Goal: Contribute content

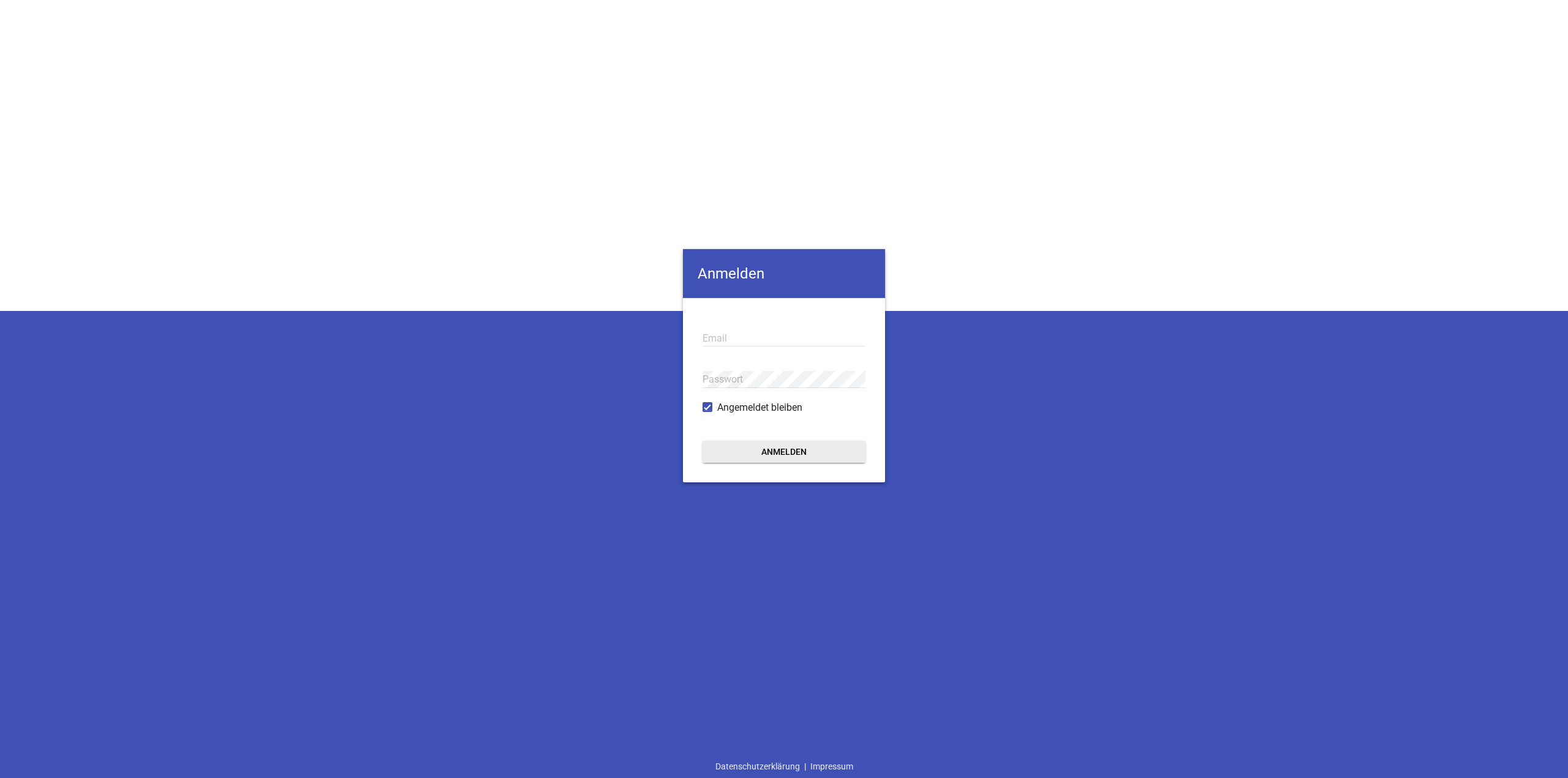
click at [745, 339] on input "email" at bounding box center [784, 338] width 163 height 17
paste input "[PERSON_NAME][EMAIL_ADDRESS][DOMAIN_NAME]"
type input "[PERSON_NAME][EMAIL_ADDRESS][DOMAIN_NAME]"
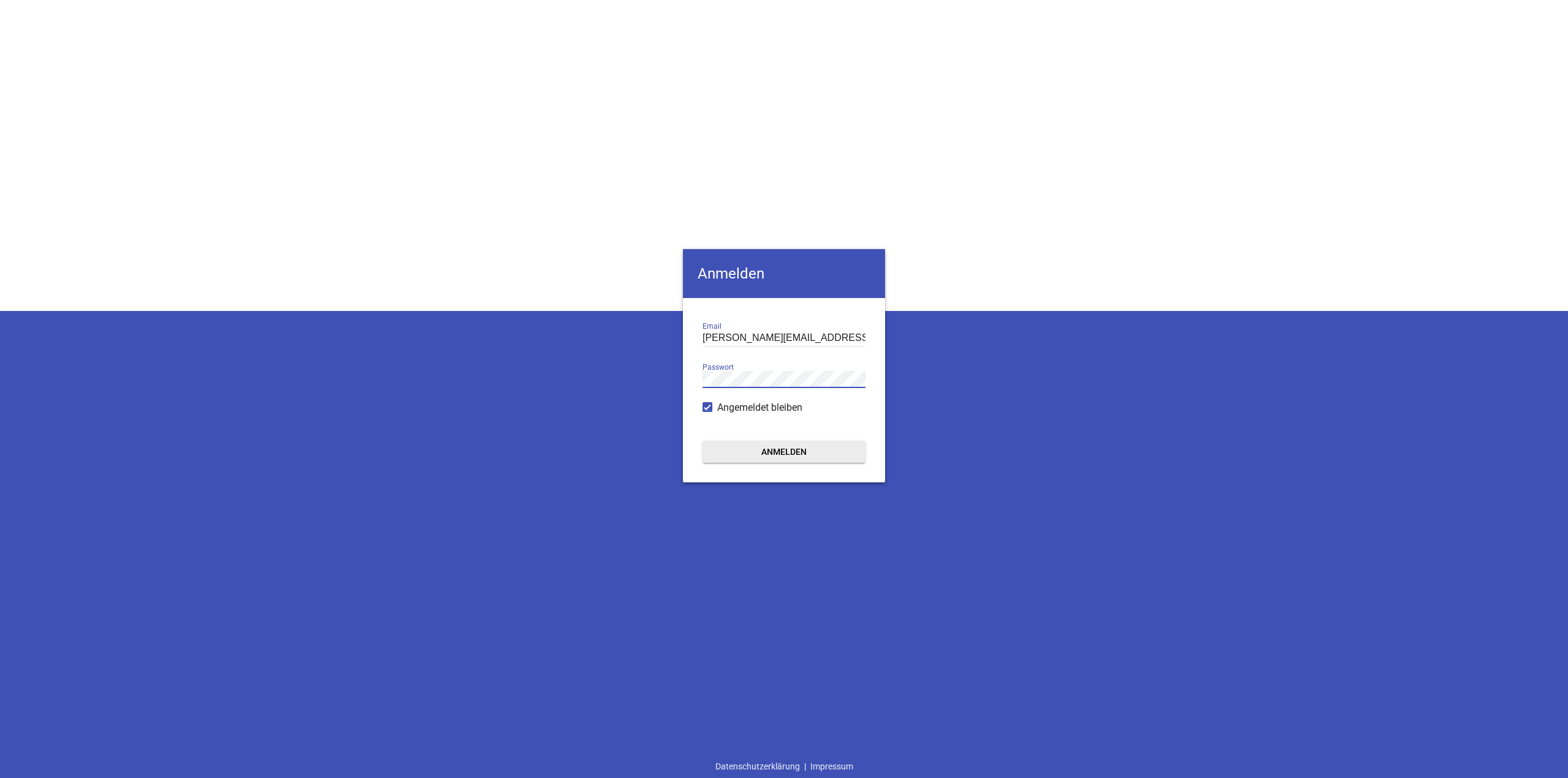
click at [790, 450] on button "Anmelden" at bounding box center [784, 451] width 163 height 22
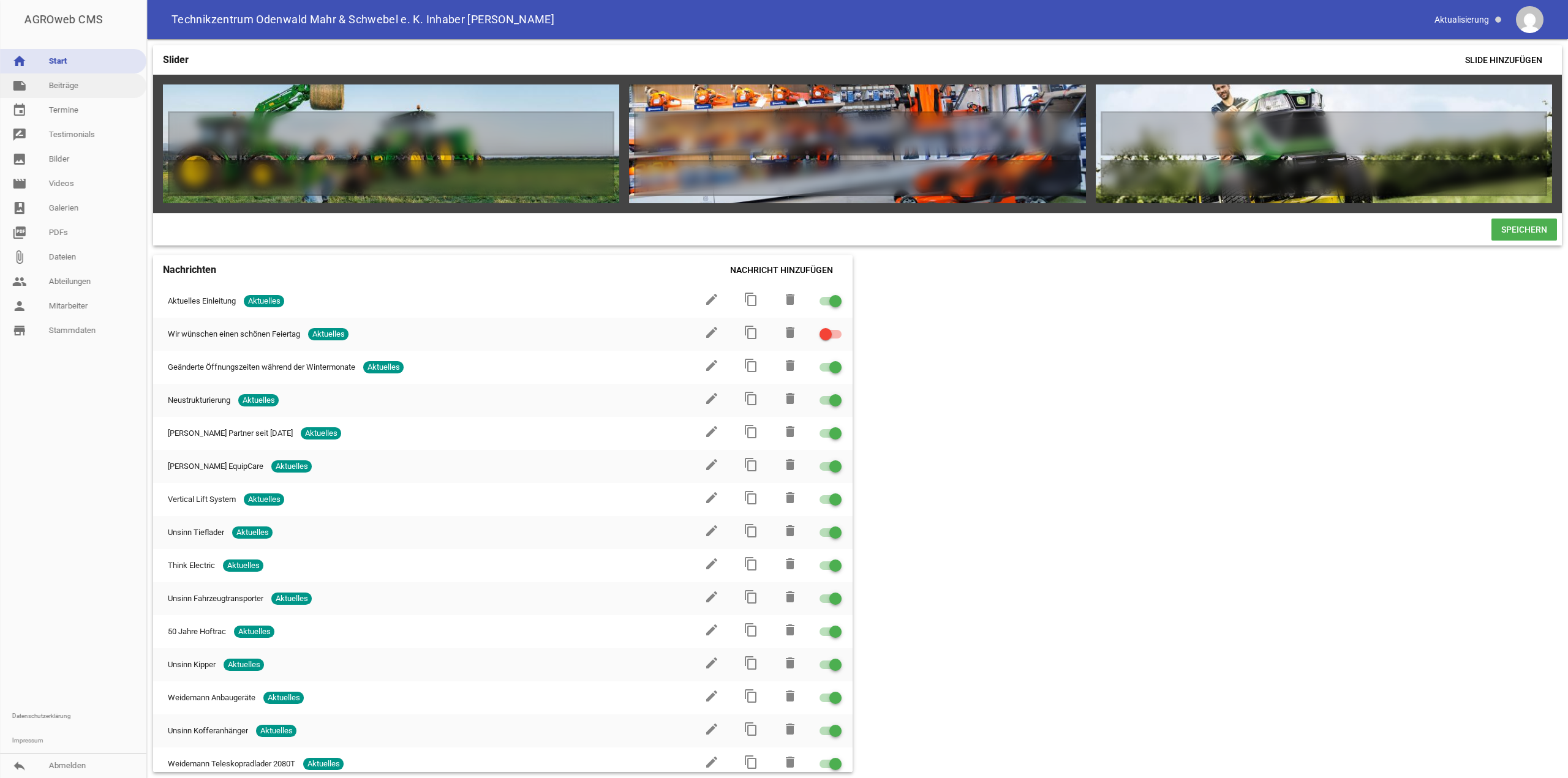
click at [63, 87] on link "note Beiträge" at bounding box center [73, 86] width 146 height 25
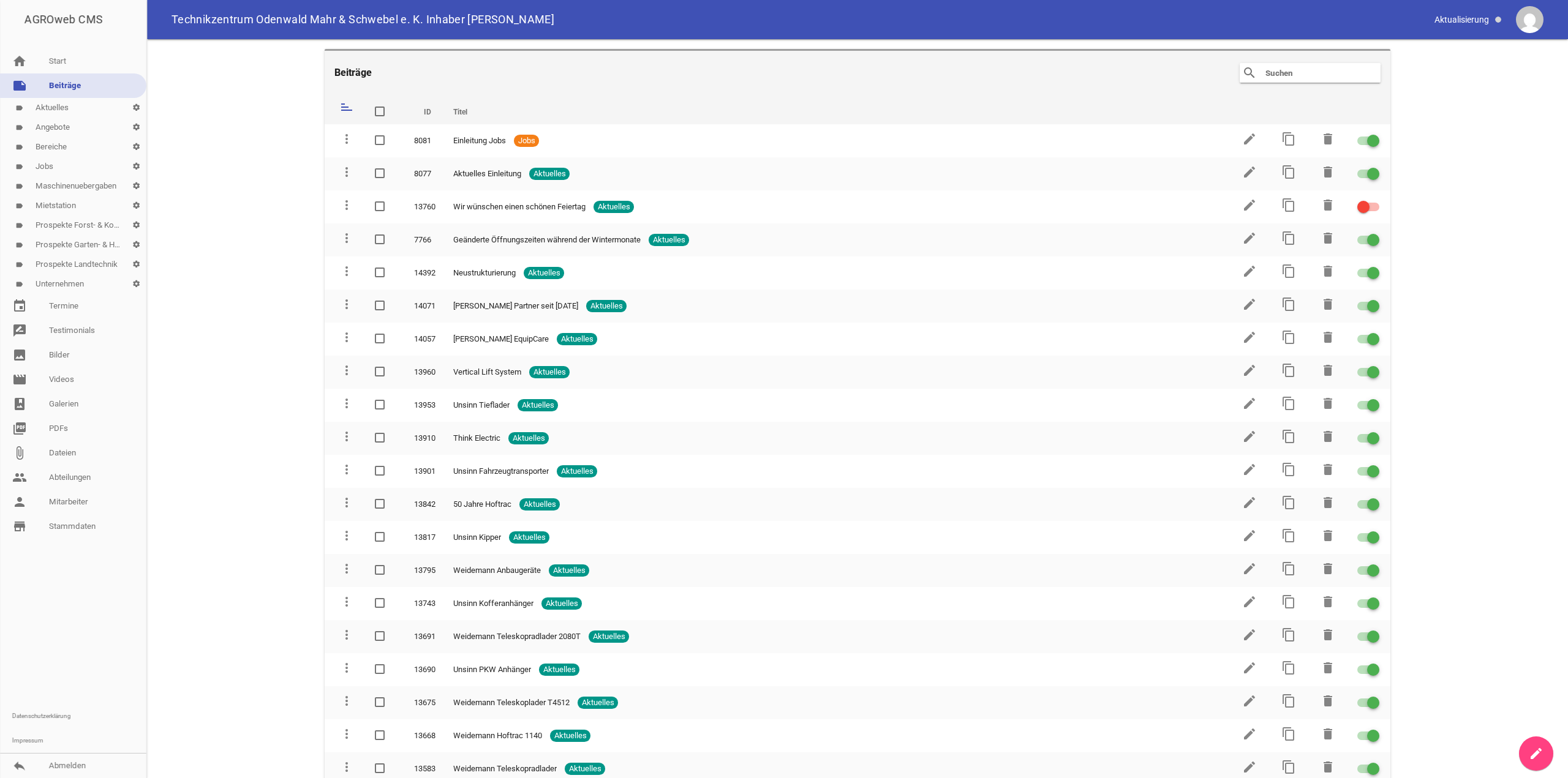
click at [62, 131] on link "label Angebote settings" at bounding box center [73, 127] width 146 height 19
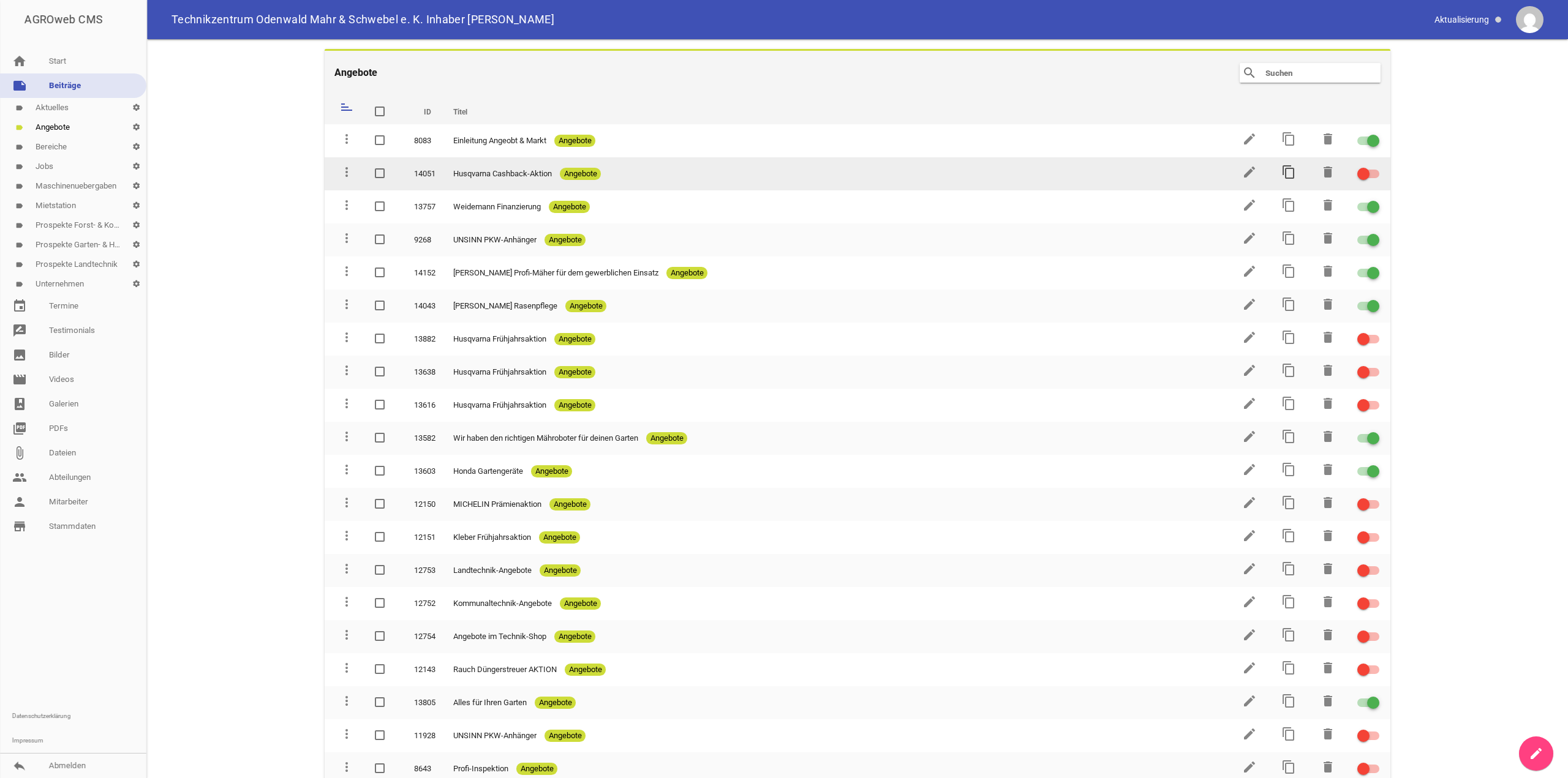
click at [1284, 173] on icon "content_copy" at bounding box center [1288, 172] width 14 height 14
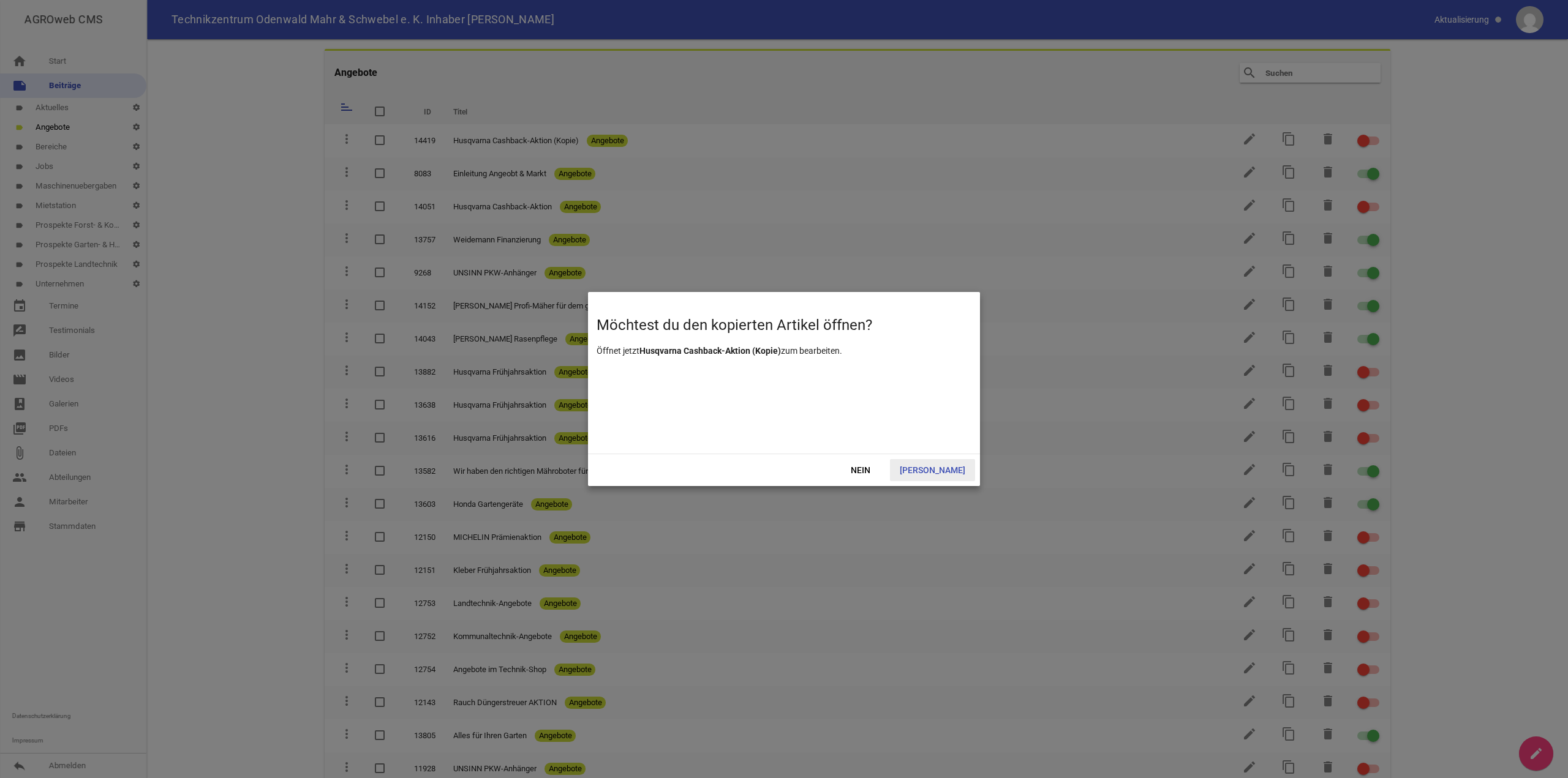
click at [940, 468] on span "[PERSON_NAME]" at bounding box center [933, 470] width 85 height 22
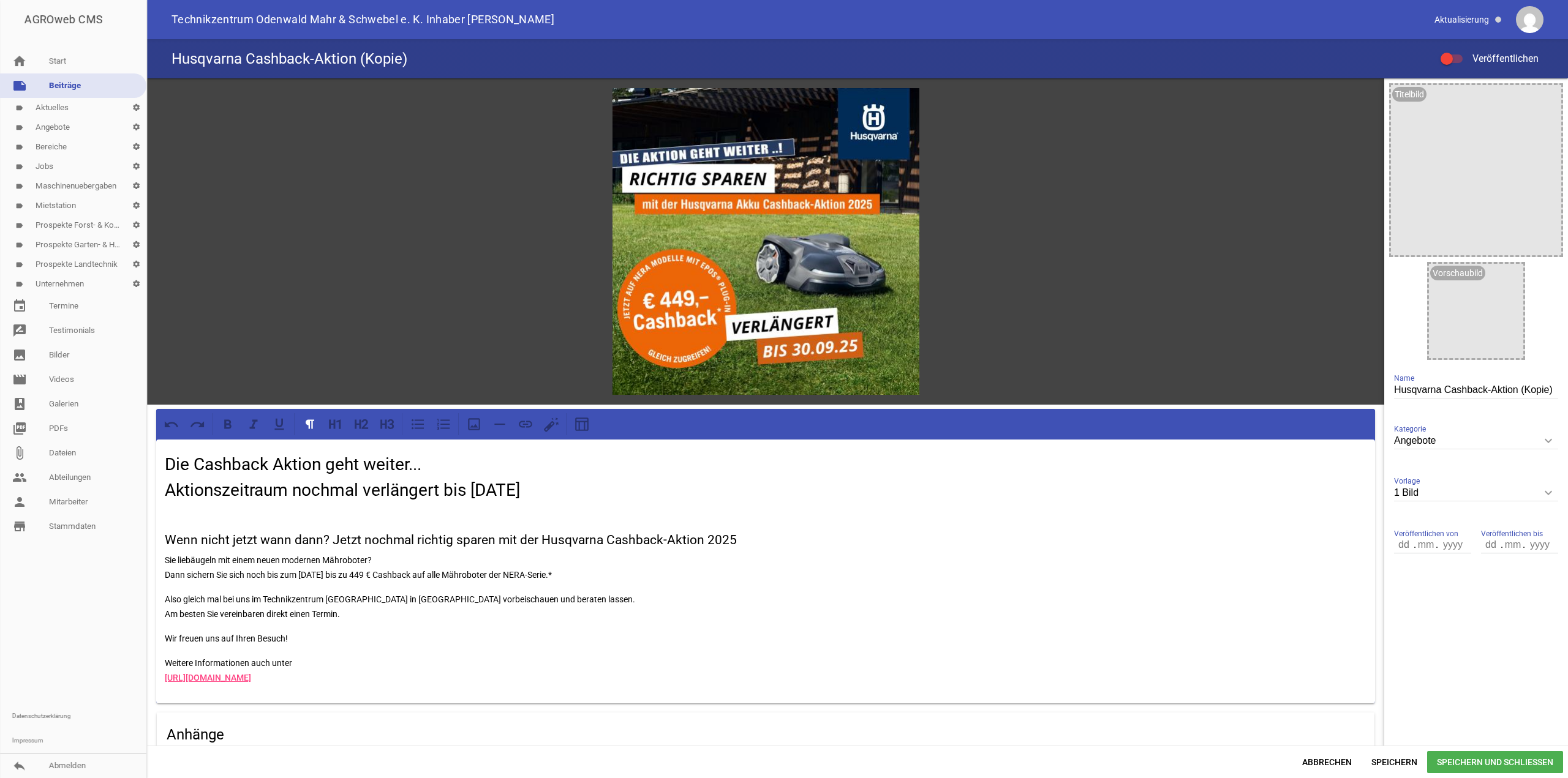
click at [1460, 391] on input "Husqvarna Cashback-Aktion (Kopie)" at bounding box center [1476, 390] width 164 height 17
drag, startPoint x: 1443, startPoint y: 390, endPoint x: 1567, endPoint y: 388, distance: 124.0
click at [1567, 388] on div "games image Die Cashback Aktion geht weiter... Aktionszeitraum nochmal verlänge…" at bounding box center [857, 412] width 1421 height 667
paste input "Herbstaktion 2025"
type input "Husqvarna Herbstaktion 2025"
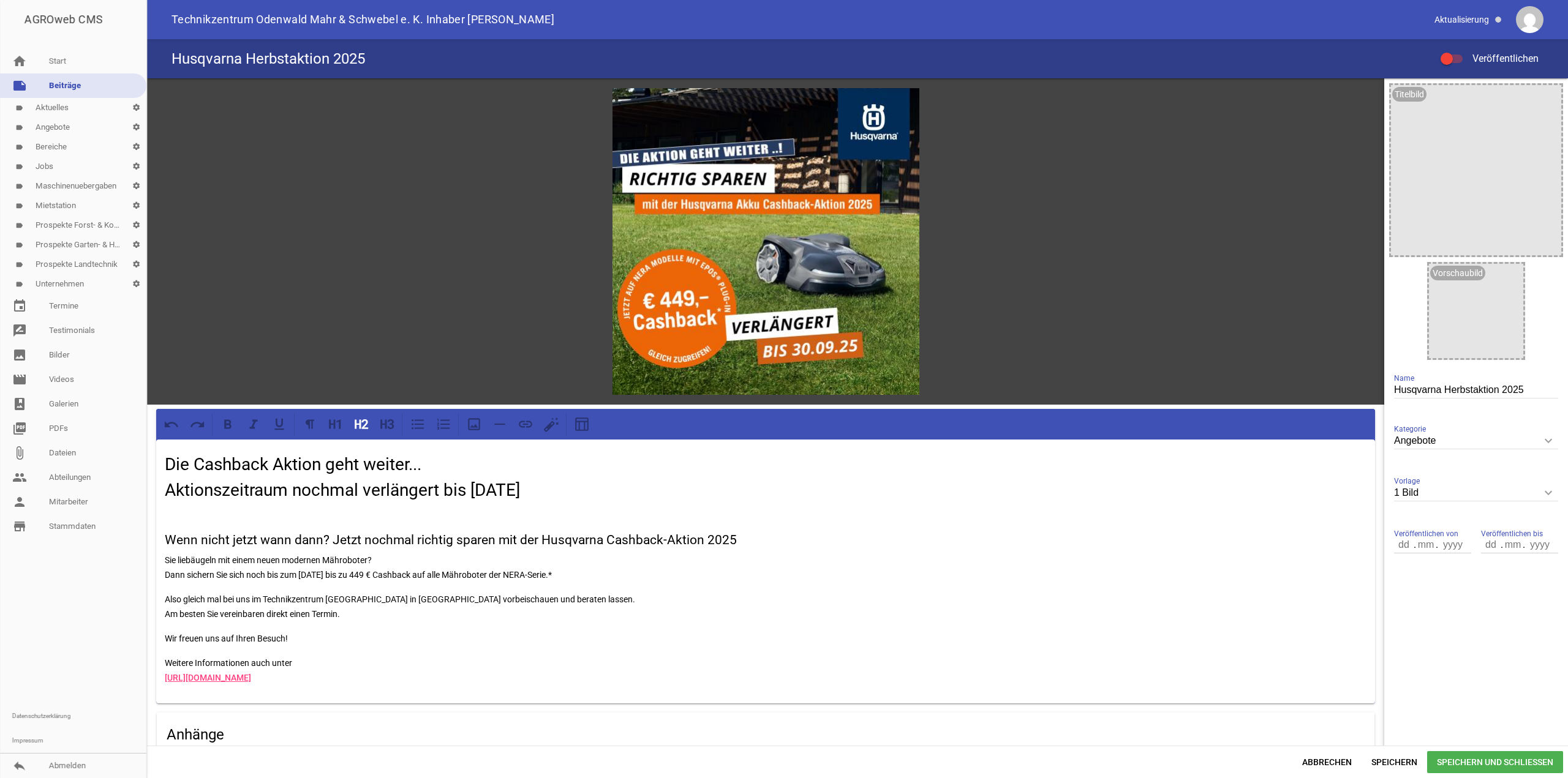
drag, startPoint x: 567, startPoint y: 490, endPoint x: 166, endPoint y: 462, distance: 402.0
click at [166, 462] on h2 "Die Cashback Aktion geht weiter... Aktionszeitraum nochmal verlängert bis [DATE]" at bounding box center [766, 478] width 1202 height 51
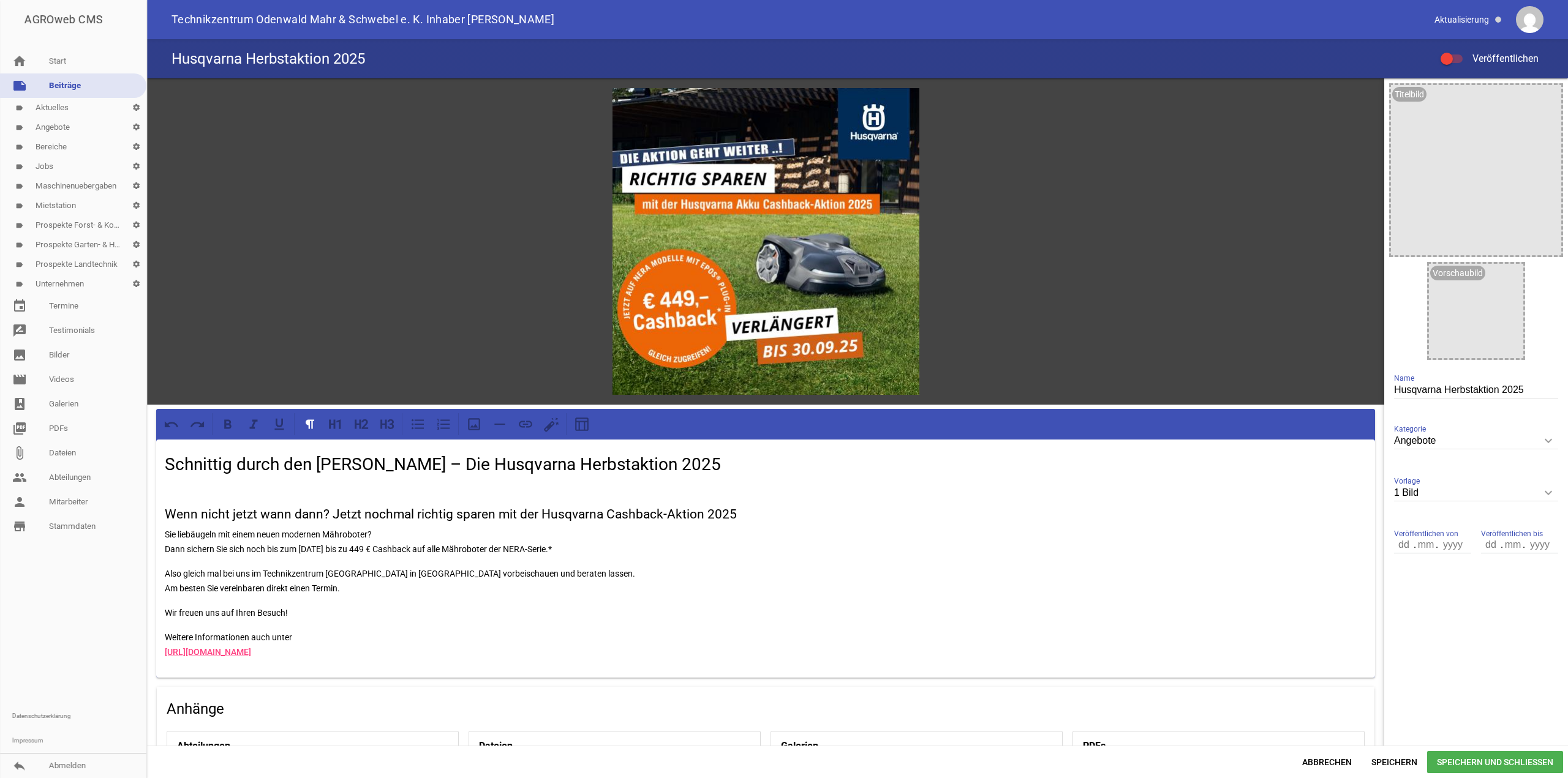
drag, startPoint x: 300, startPoint y: 609, endPoint x: 311, endPoint y: 609, distance: 11.0
click at [294, 607] on p "Wir freuen uns auf Ihren Besuch!" at bounding box center [766, 613] width 1202 height 14
click at [361, 585] on p "Also gleich mal bei uns im Technikzentrum [GEOGRAPHIC_DATA] in [GEOGRAPHIC_DATA…" at bounding box center [766, 580] width 1202 height 30
click at [284, 570] on p "Also gleich mal bei uns im Technikzentrum [GEOGRAPHIC_DATA] in [GEOGRAPHIC_DATA…" at bounding box center [766, 580] width 1202 height 30
drag, startPoint x: 631, startPoint y: 548, endPoint x: 159, endPoint y: 530, distance: 472.3
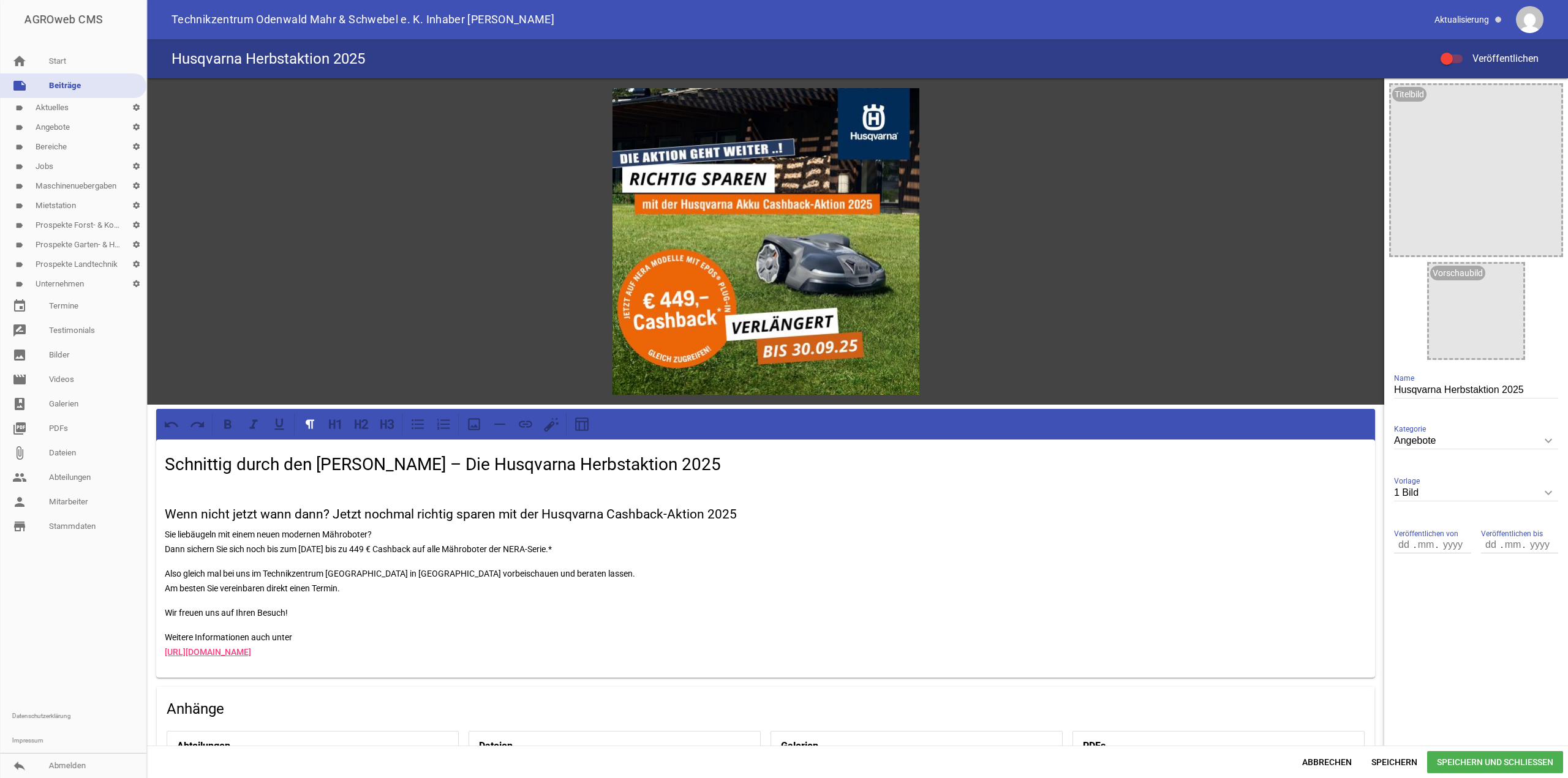
click at [159, 530] on div "Schnittig durch den [PERSON_NAME] – Die Husqvarna Herbstaktion 2025 Wenn nicht …" at bounding box center [765, 558] width 1219 height 238
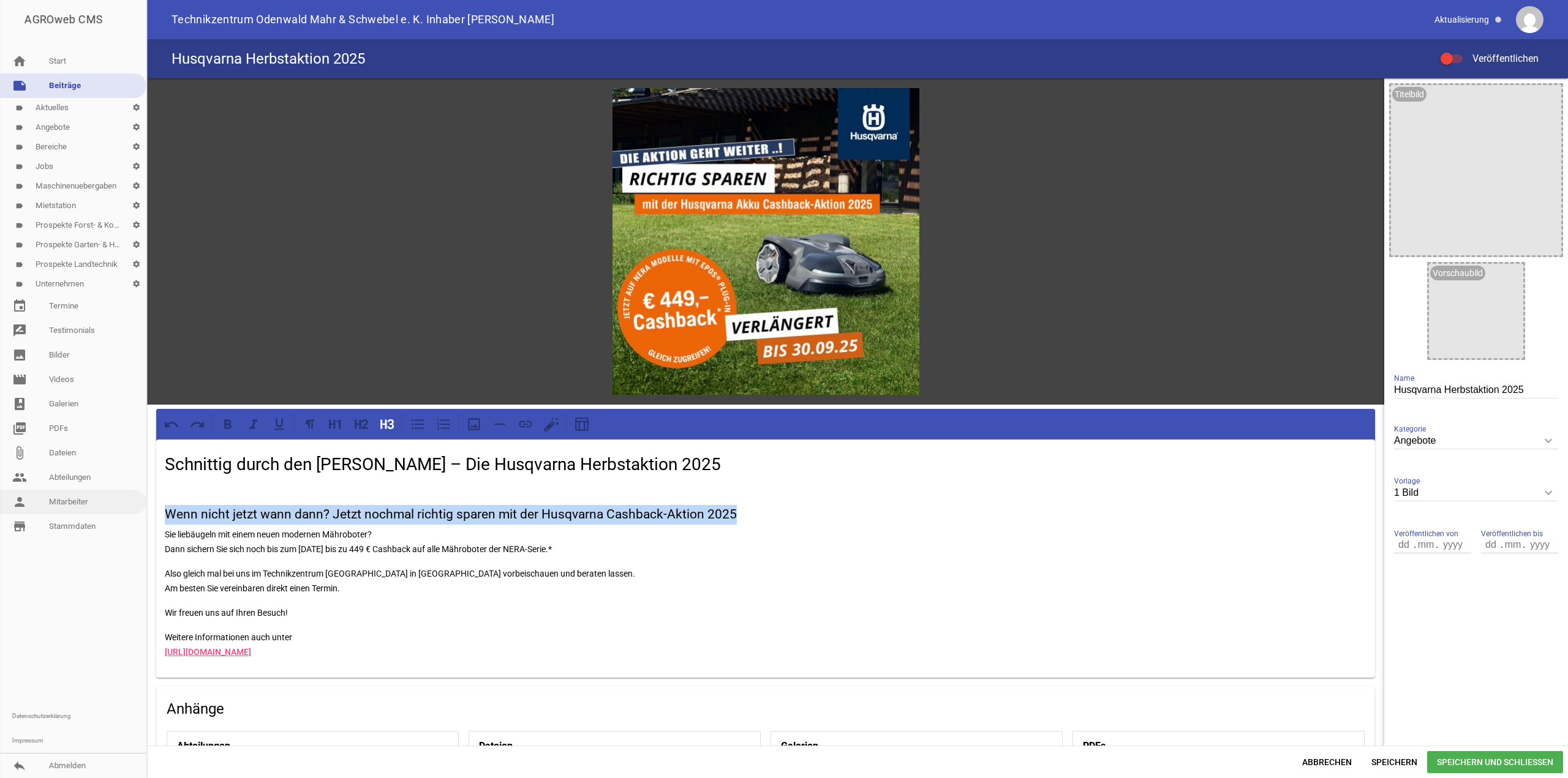
drag, startPoint x: 775, startPoint y: 513, endPoint x: 133, endPoint y: 508, distance: 642.0
click at [133, 508] on div "AGROweb CMS home Start note Beiträge label Aktuelles settings label Angebote se…" at bounding box center [784, 389] width 1568 height 778
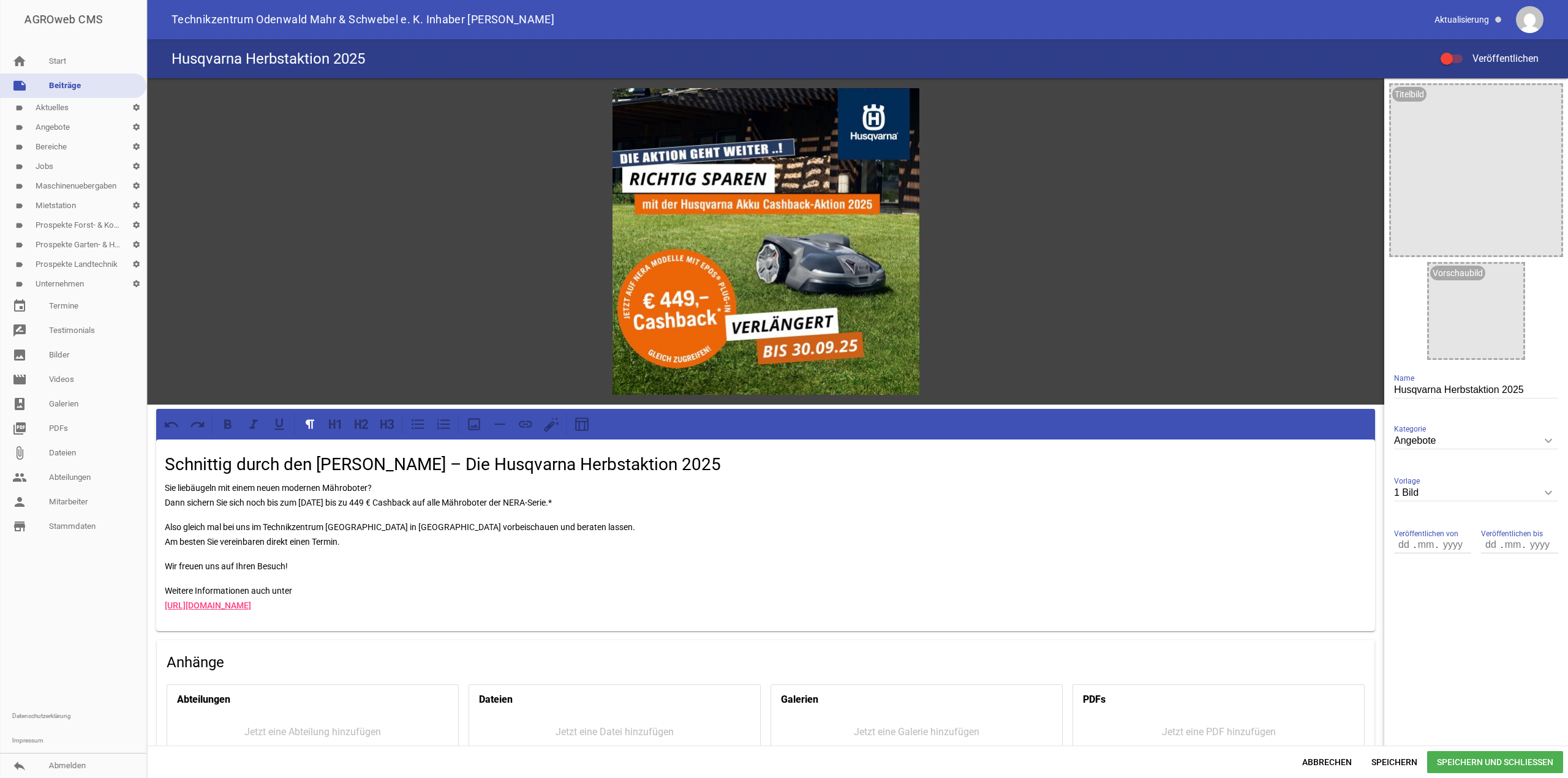
drag, startPoint x: 613, startPoint y: 500, endPoint x: 198, endPoint y: 494, distance: 415.0
click at [153, 493] on div "games image [PERSON_NAME] durch den [PERSON_NAME] – Die Husqvarna Herbstaktion …" at bounding box center [766, 491] width 1237 height 826
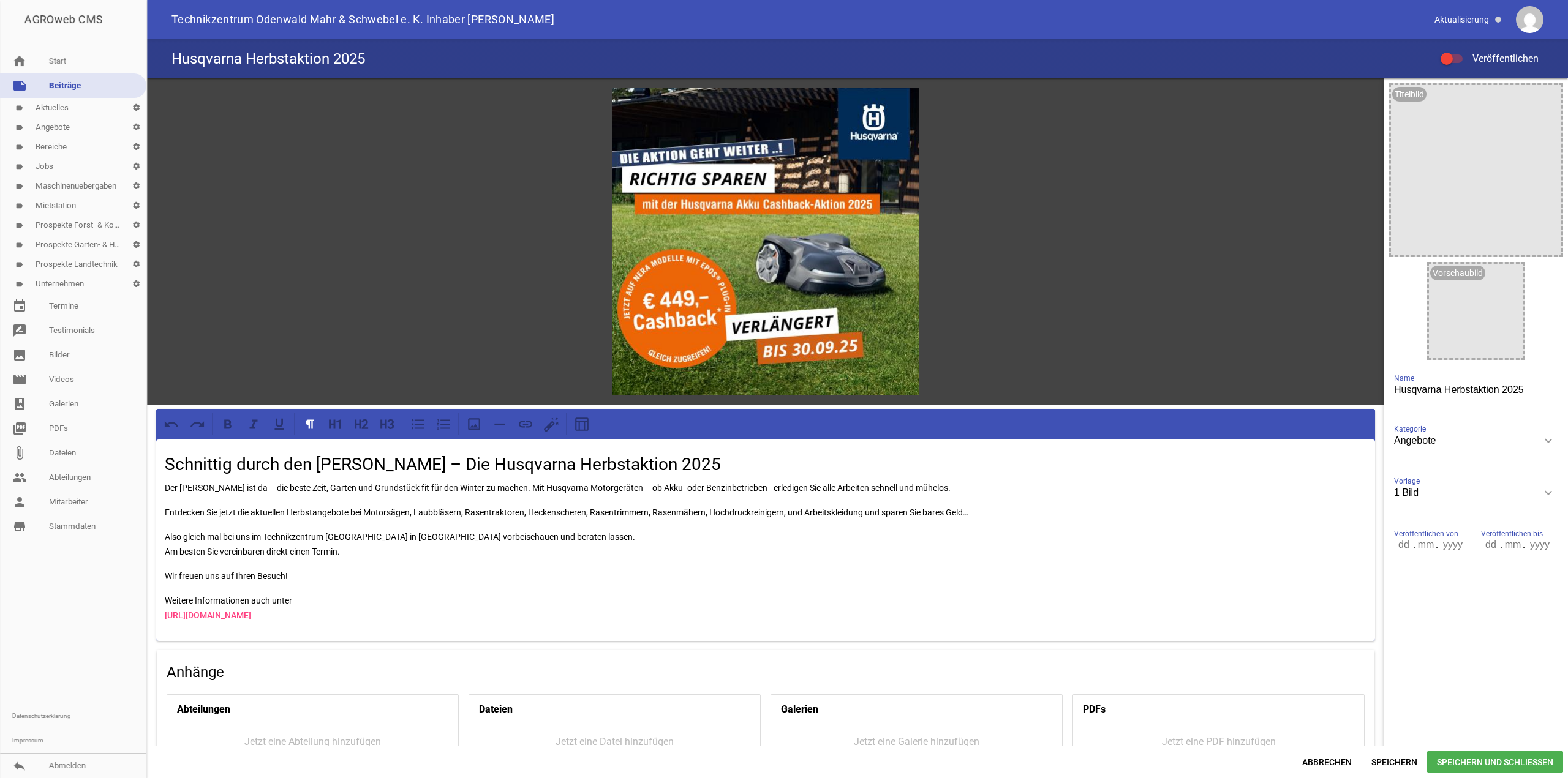
drag, startPoint x: 932, startPoint y: 487, endPoint x: 942, endPoint y: 492, distance: 11.2
click at [933, 487] on p "Der [PERSON_NAME] ist da – die beste Zeit, Garten und Grundstück fit für den Wi…" at bounding box center [766, 488] width 1202 height 14
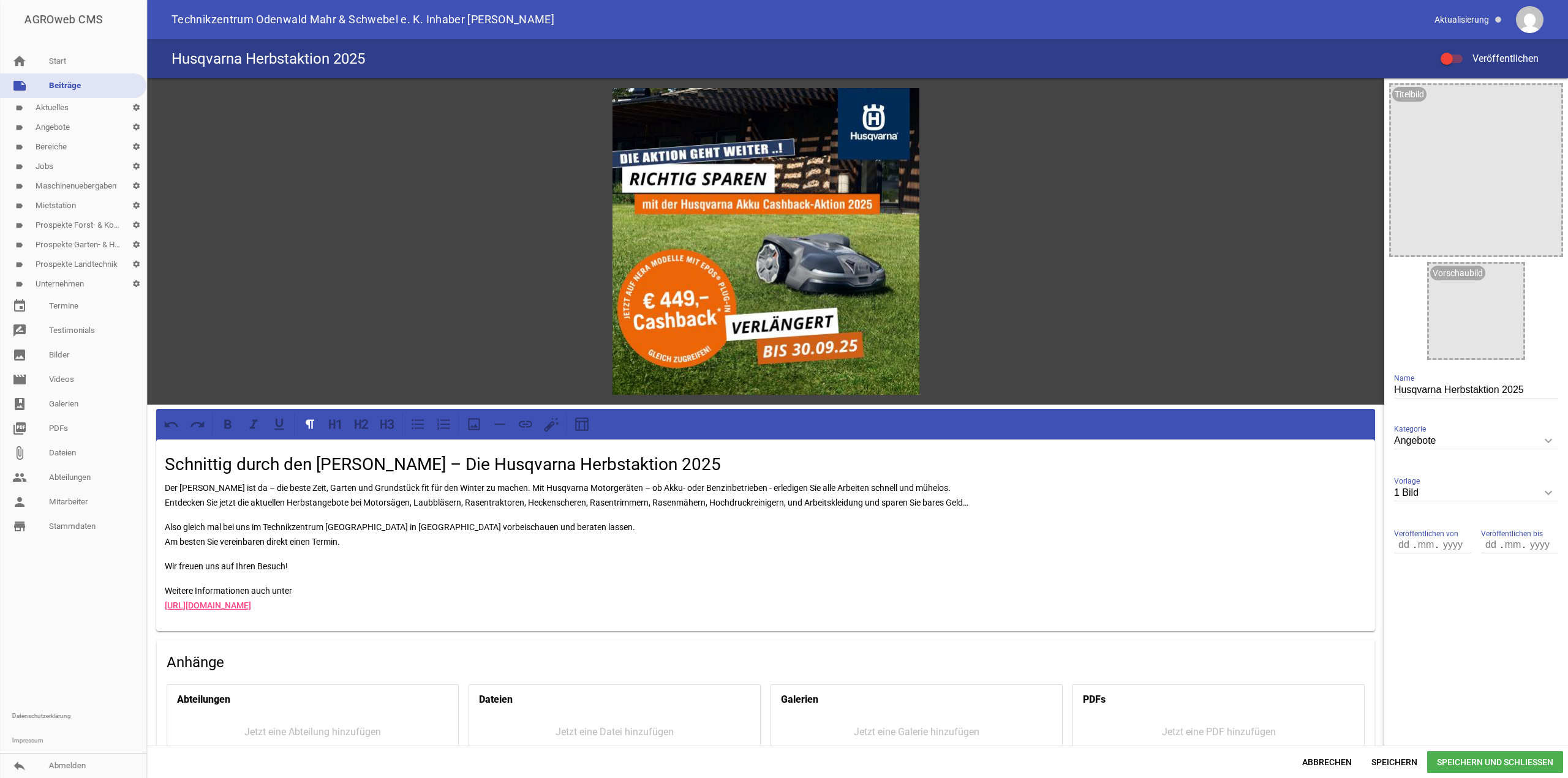
click at [1539, 496] on icon "keyboard_arrow_down" at bounding box center [1548, 493] width 19 height 19
click at [1539, 496] on input "1 Bild" at bounding box center [1476, 493] width 164 height 17
click at [1431, 609] on li "5 Bilder" at bounding box center [1476, 609] width 164 height 30
type input "5 Bilder"
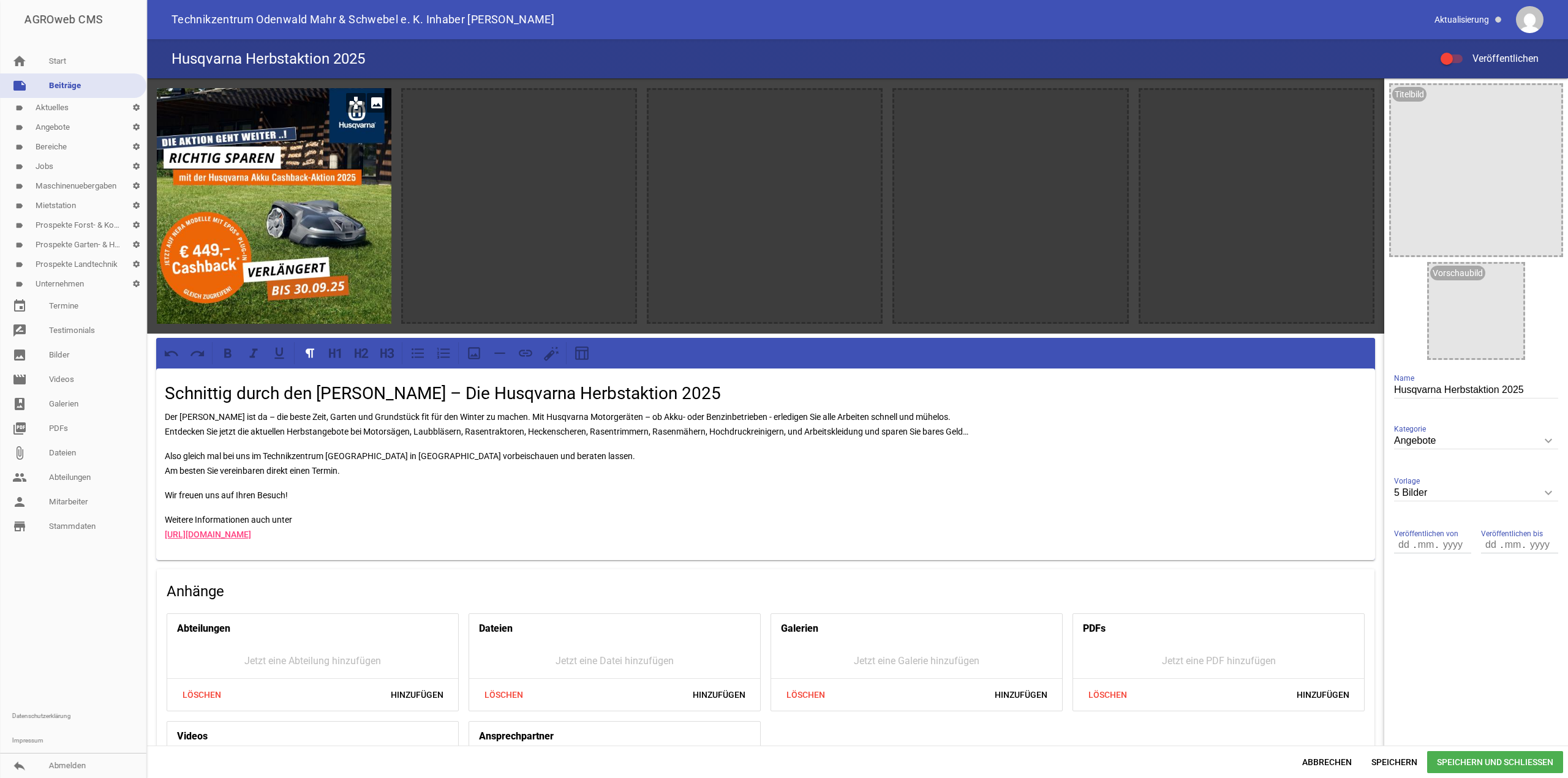
click at [380, 103] on icon "image" at bounding box center [377, 103] width 19 height 19
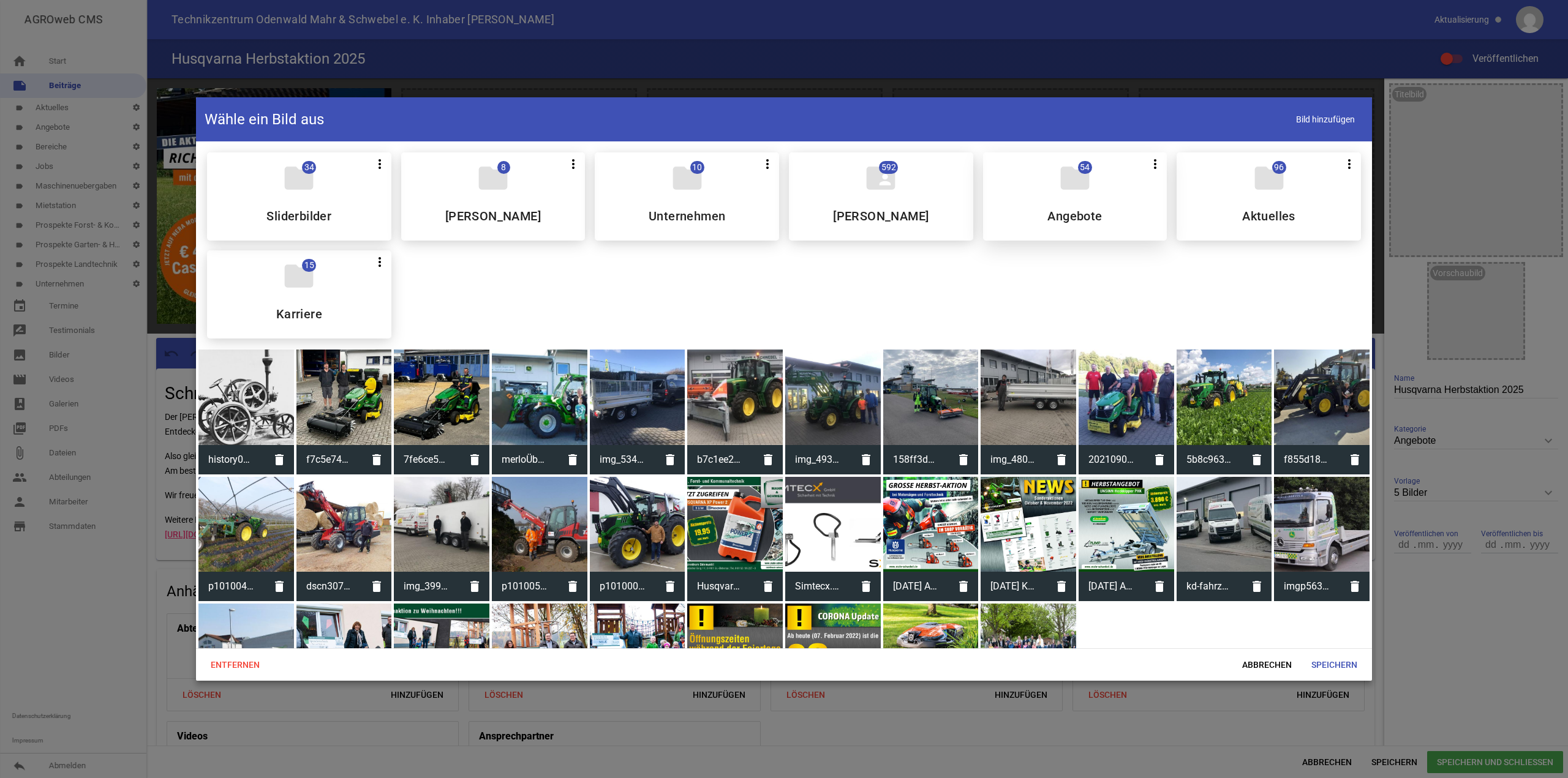
click at [1106, 206] on div "folder 54 more_vert Teilen Bearbeiten Löschen Angebote" at bounding box center [1076, 197] width 185 height 88
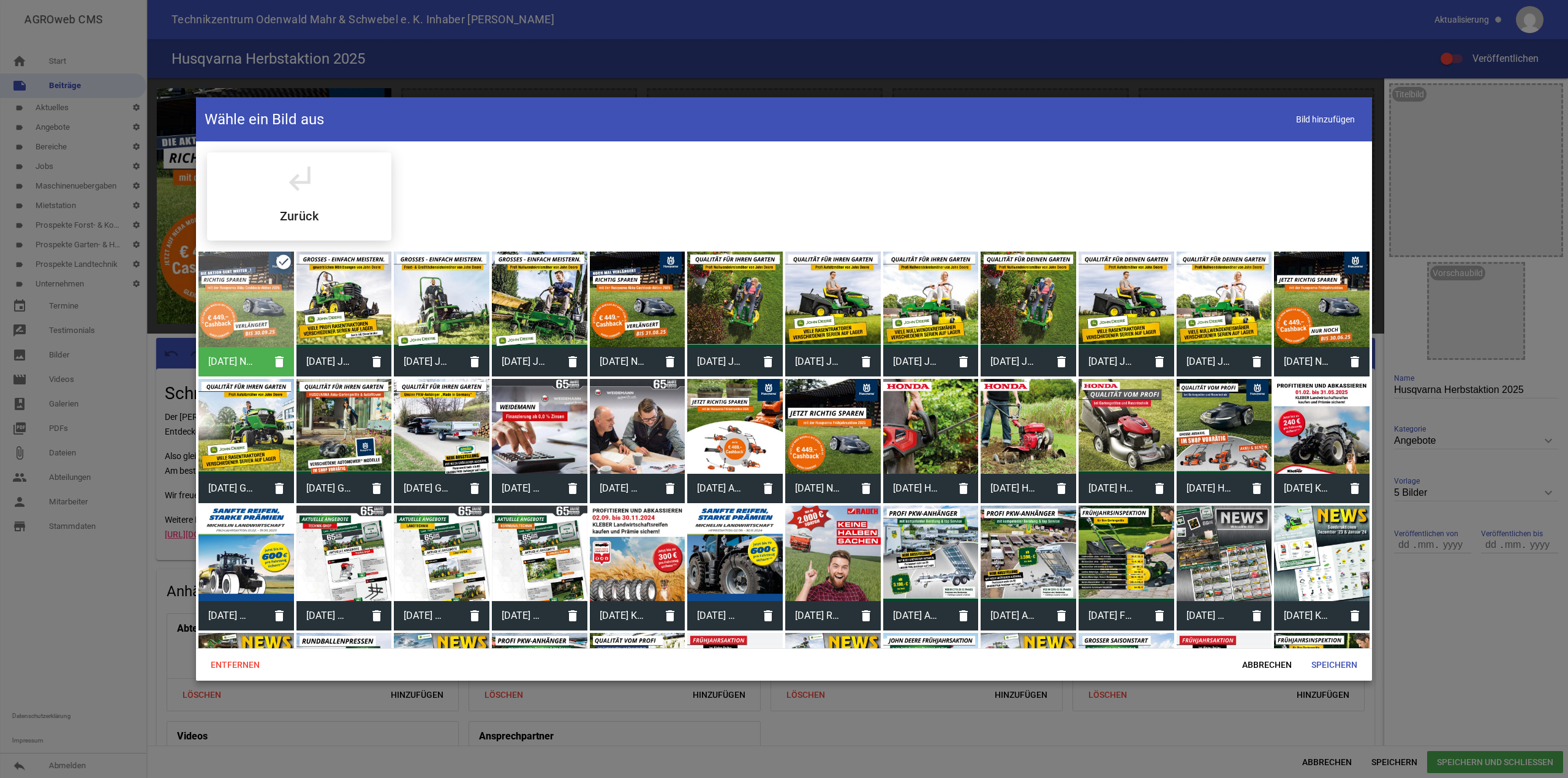
scroll to position [236, 0]
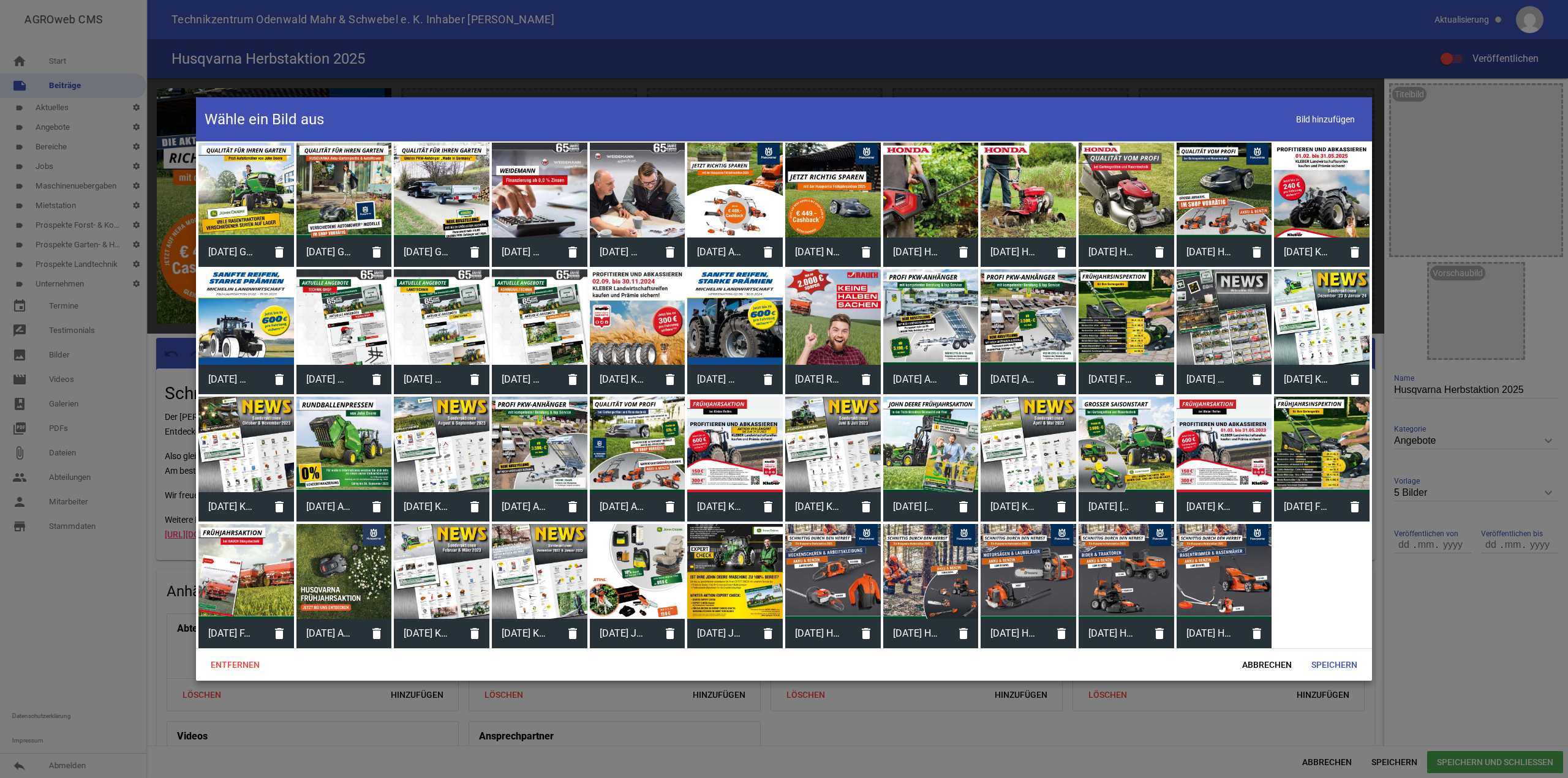
click at [923, 578] on div at bounding box center [931, 572] width 96 height 96
drag, startPoint x: 1332, startPoint y: 666, endPoint x: 1339, endPoint y: 665, distance: 7.1
click at [1333, 666] on span "Speichern" at bounding box center [1334, 664] width 66 height 22
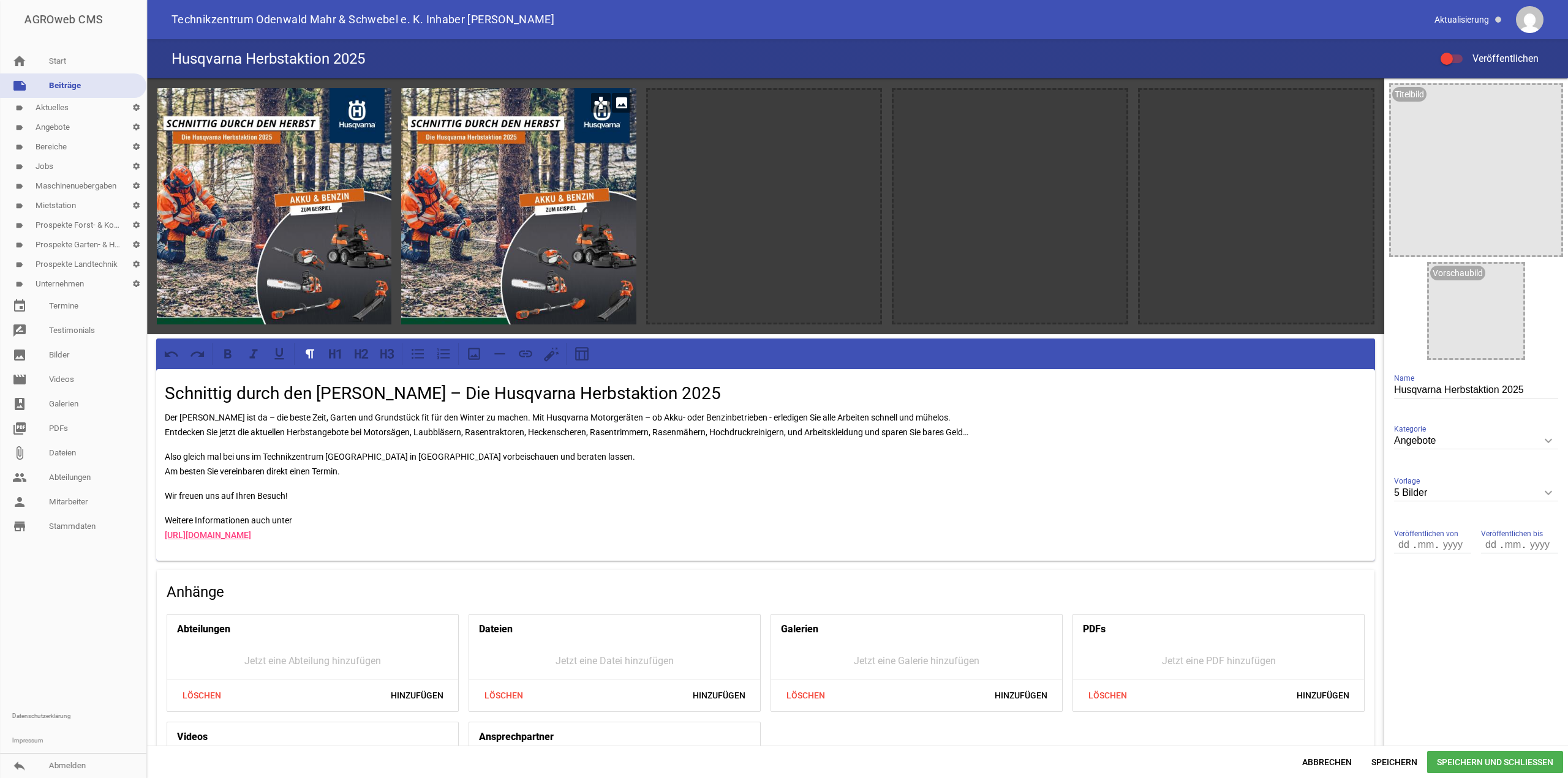
click at [620, 100] on icon "image" at bounding box center [622, 103] width 19 height 19
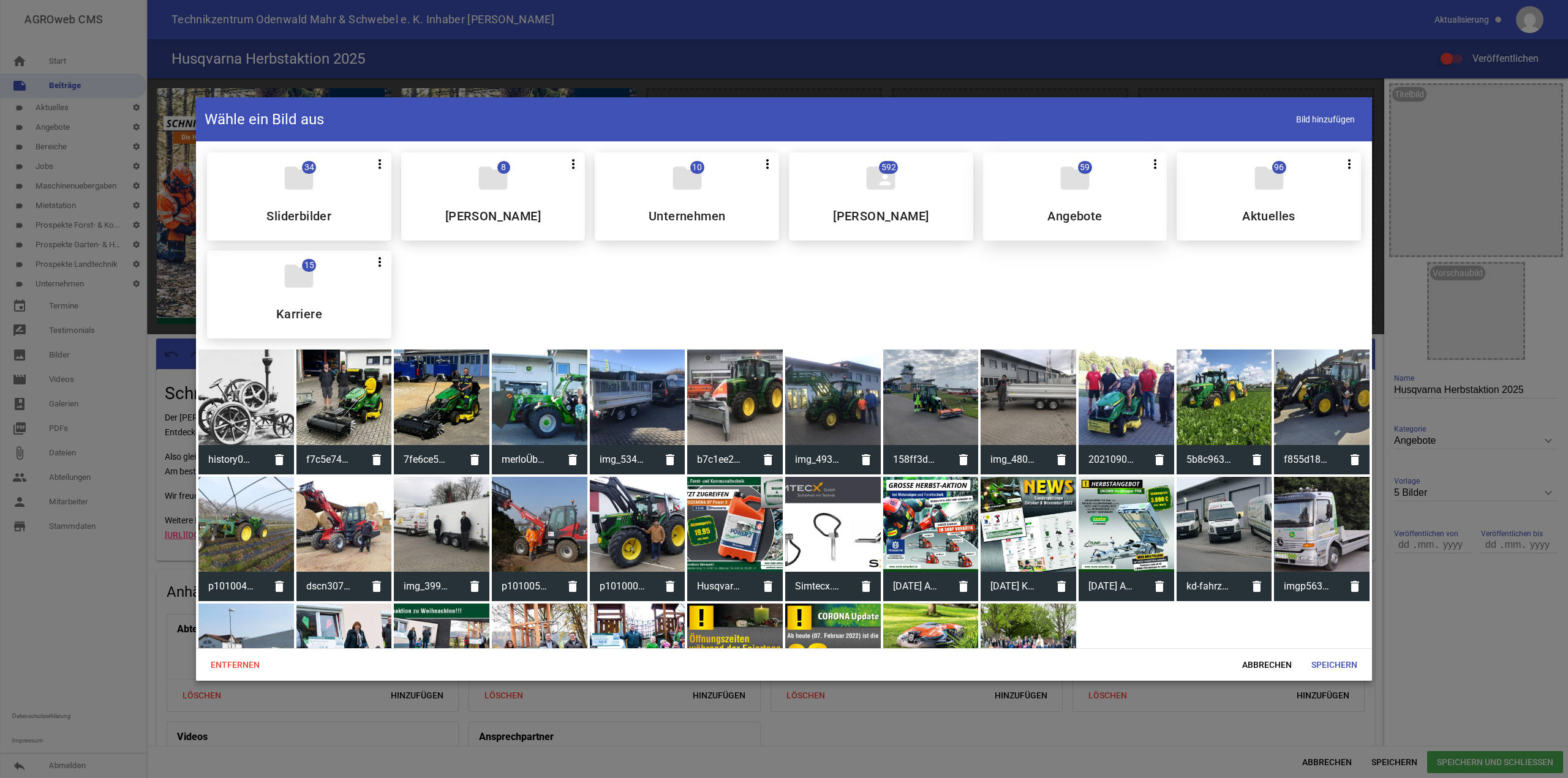
click at [1080, 181] on icon "folder" at bounding box center [1075, 178] width 35 height 35
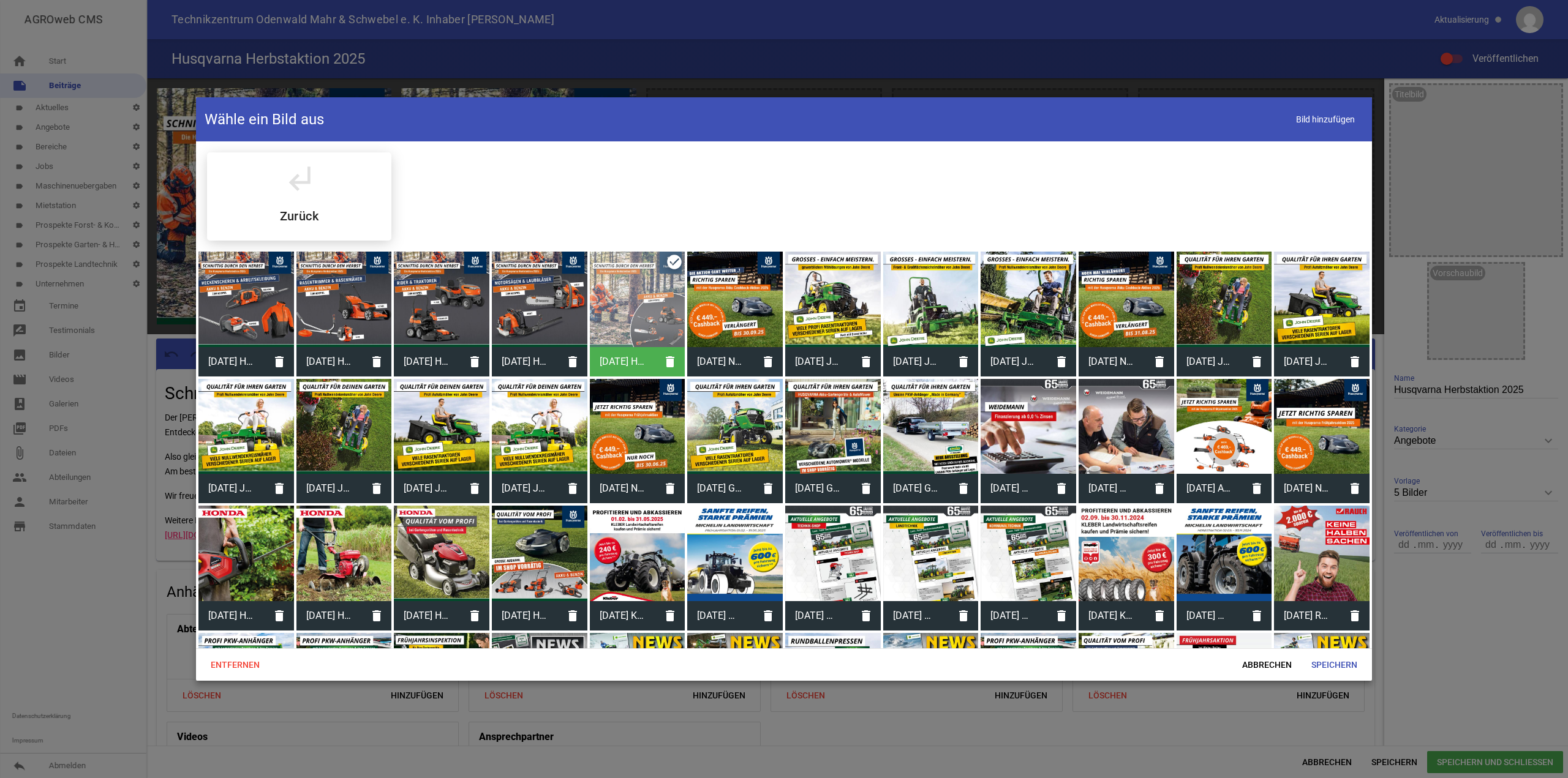
click at [530, 310] on div at bounding box center [539, 299] width 96 height 96
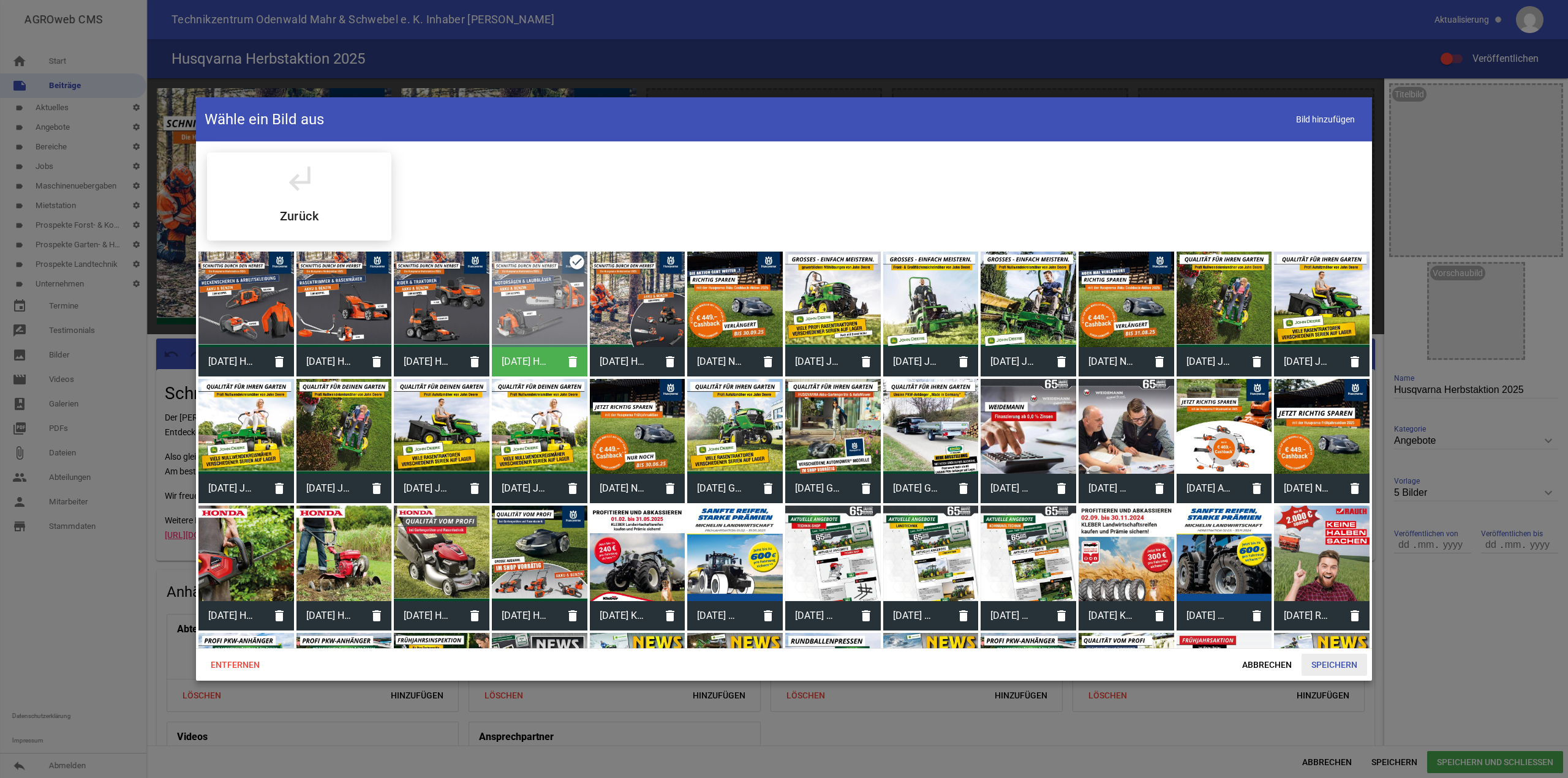
click at [1337, 659] on span "Speichern" at bounding box center [1334, 664] width 66 height 22
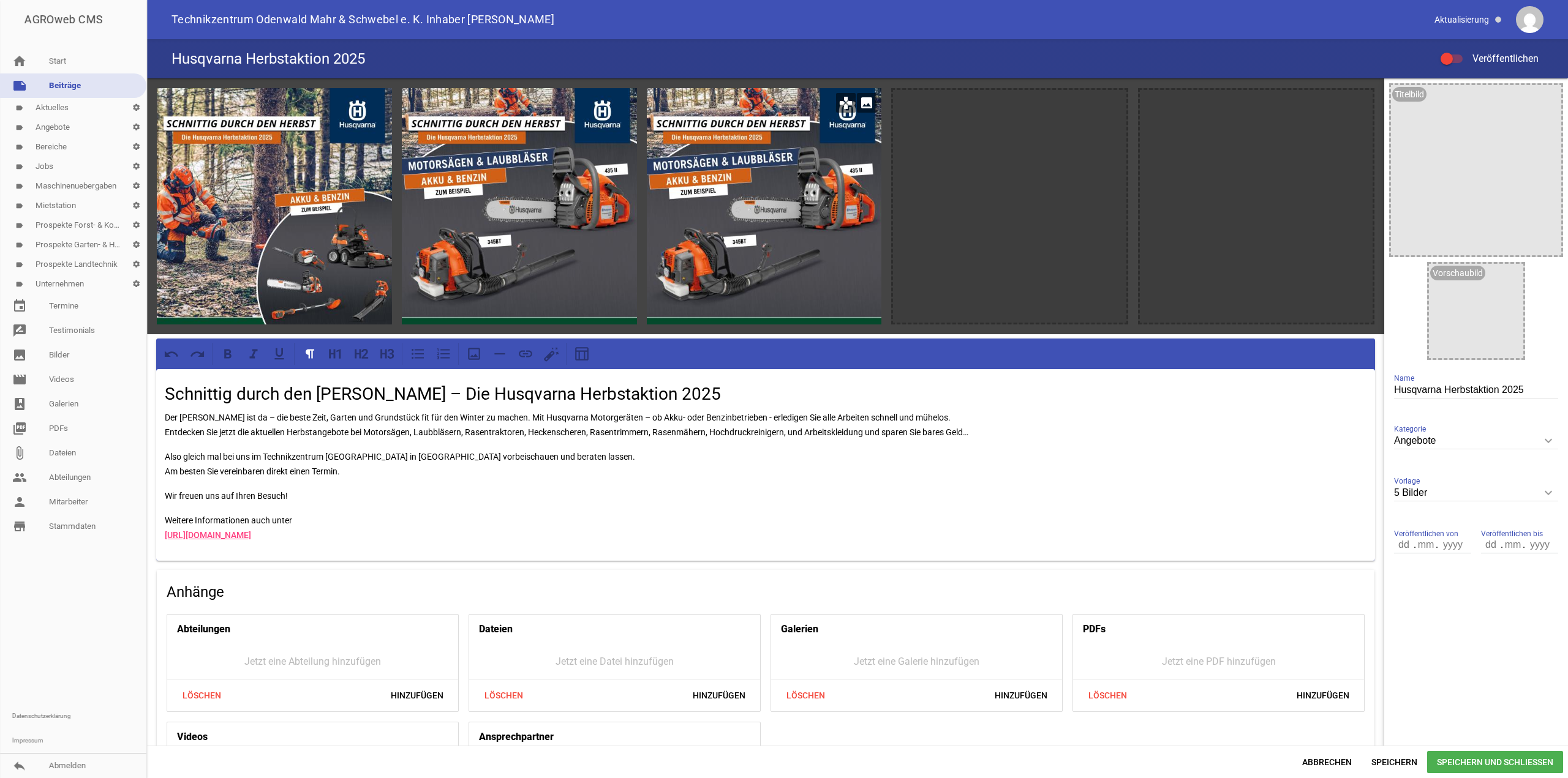
click at [859, 102] on icon "image" at bounding box center [867, 103] width 19 height 19
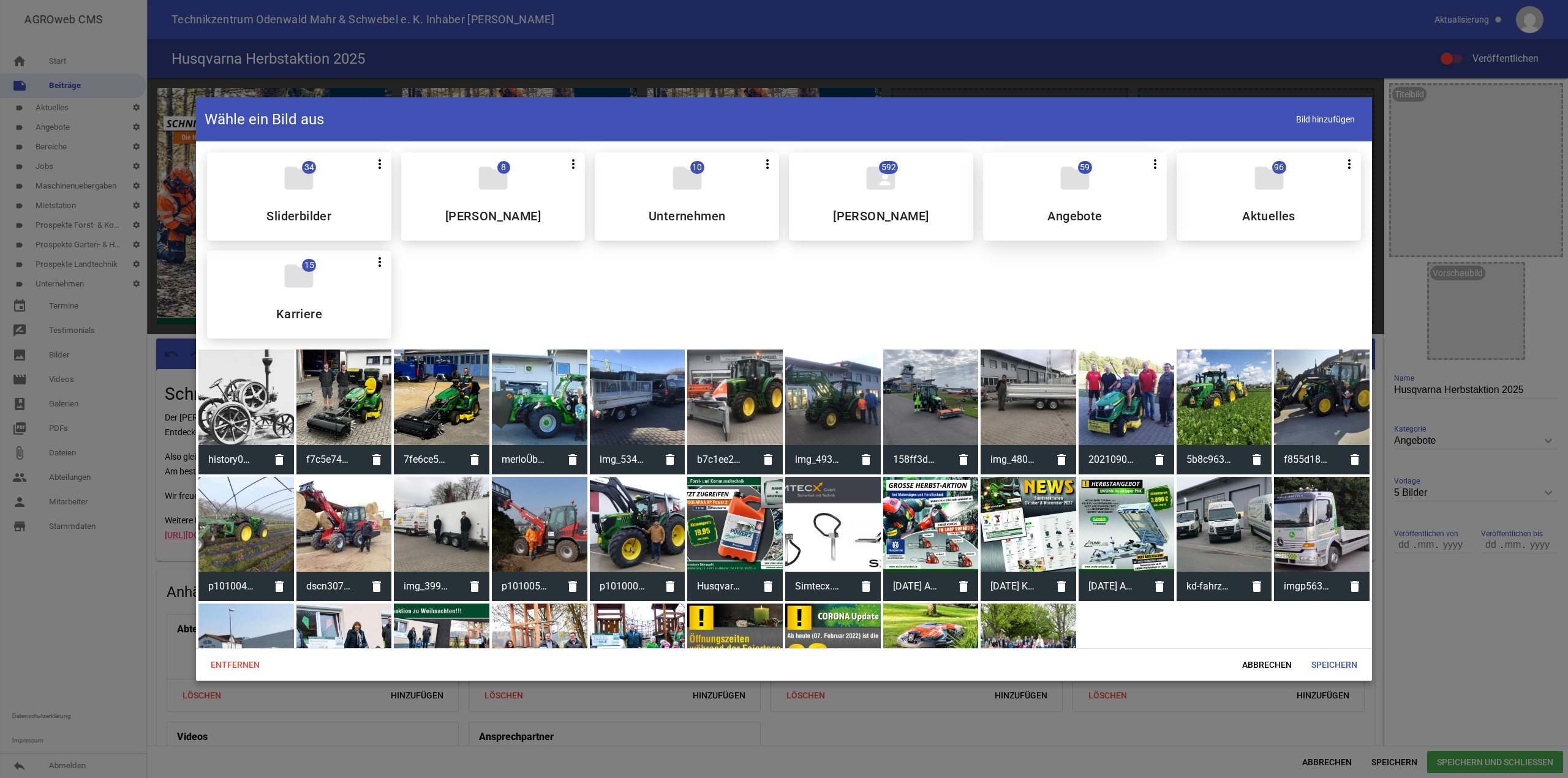
click at [1084, 210] on h5 "Angebote" at bounding box center [1075, 216] width 55 height 12
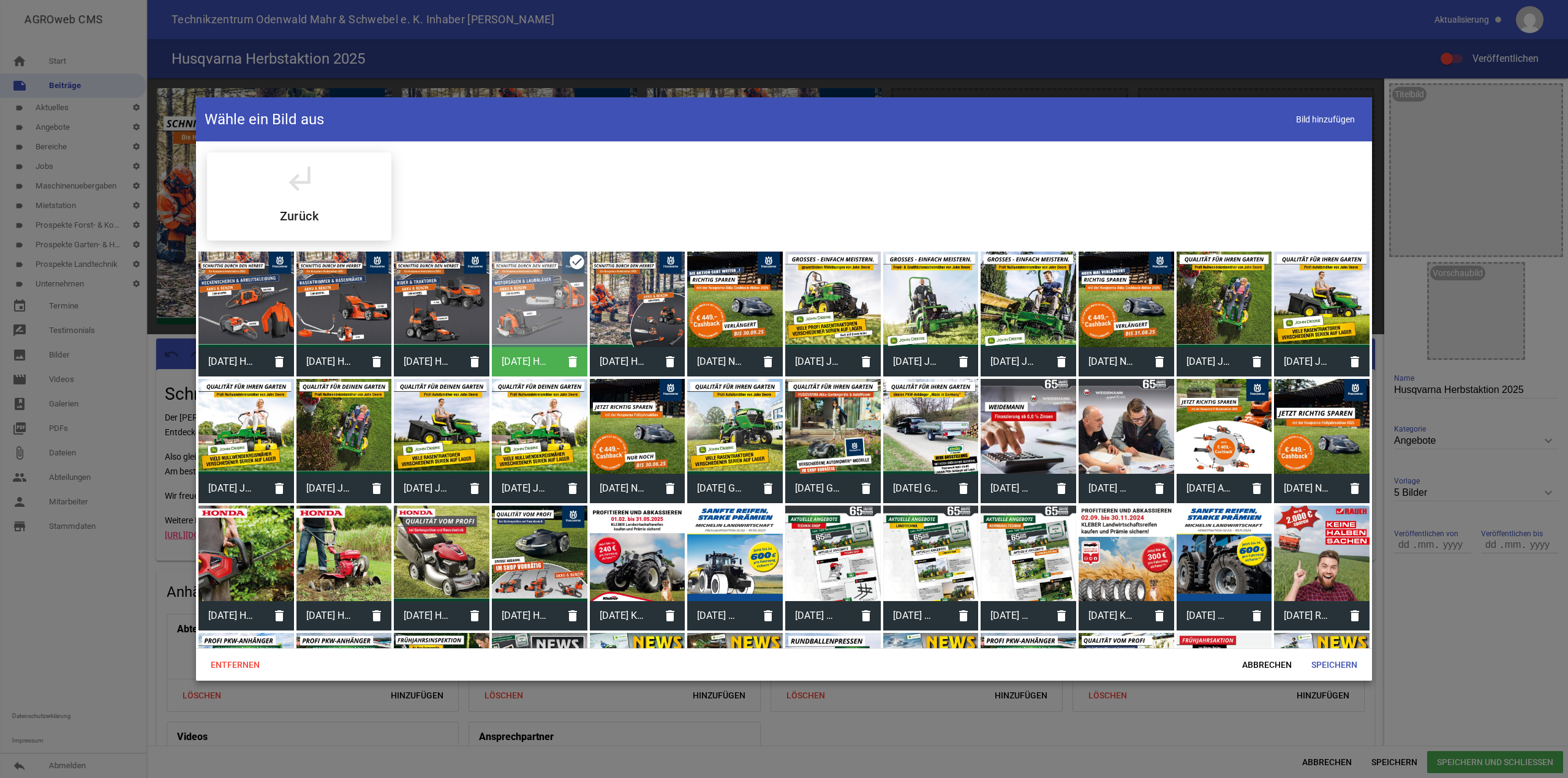
click at [441, 312] on div at bounding box center [441, 299] width 96 height 96
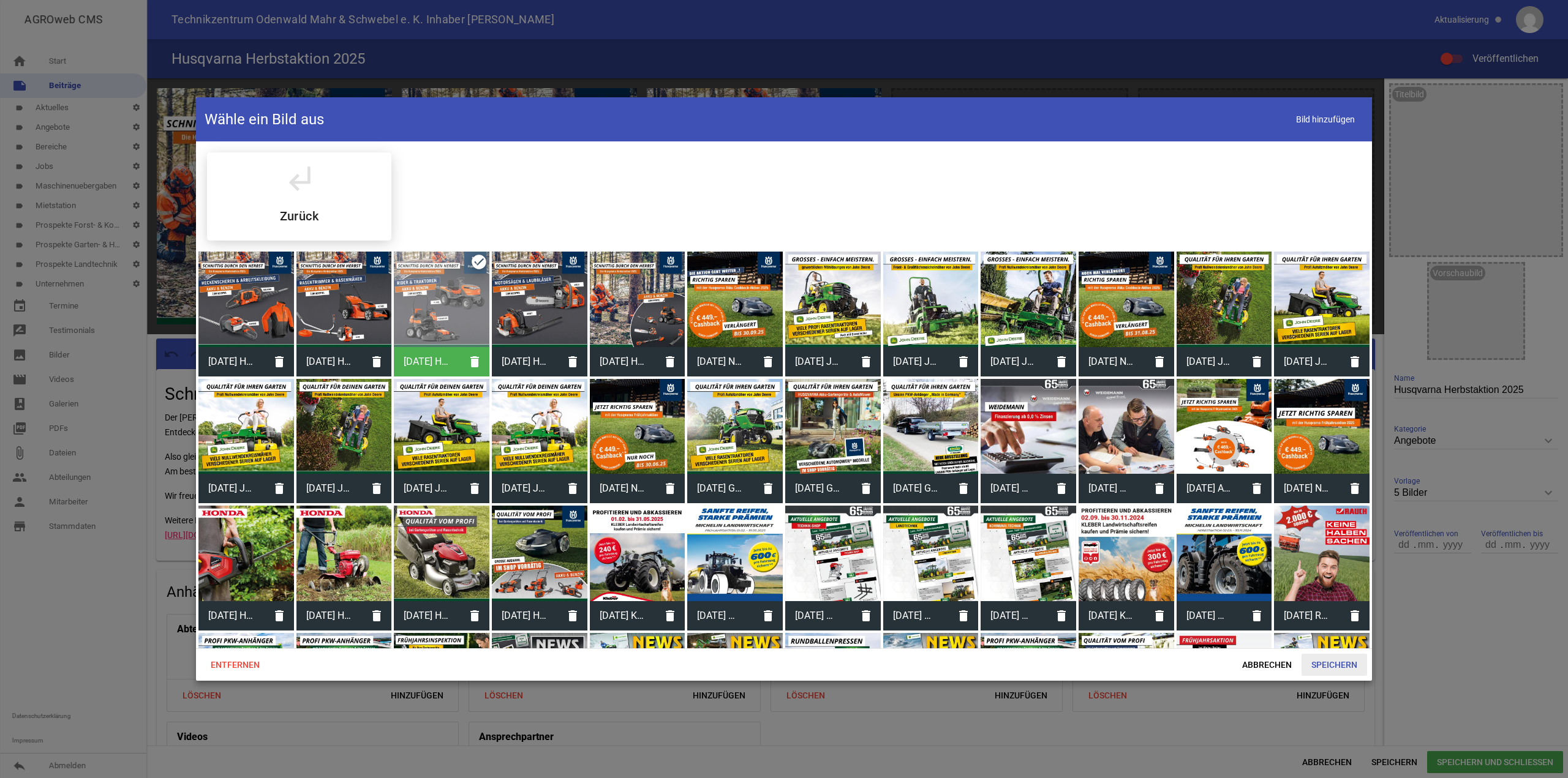
click at [1341, 660] on span "Speichern" at bounding box center [1334, 664] width 66 height 22
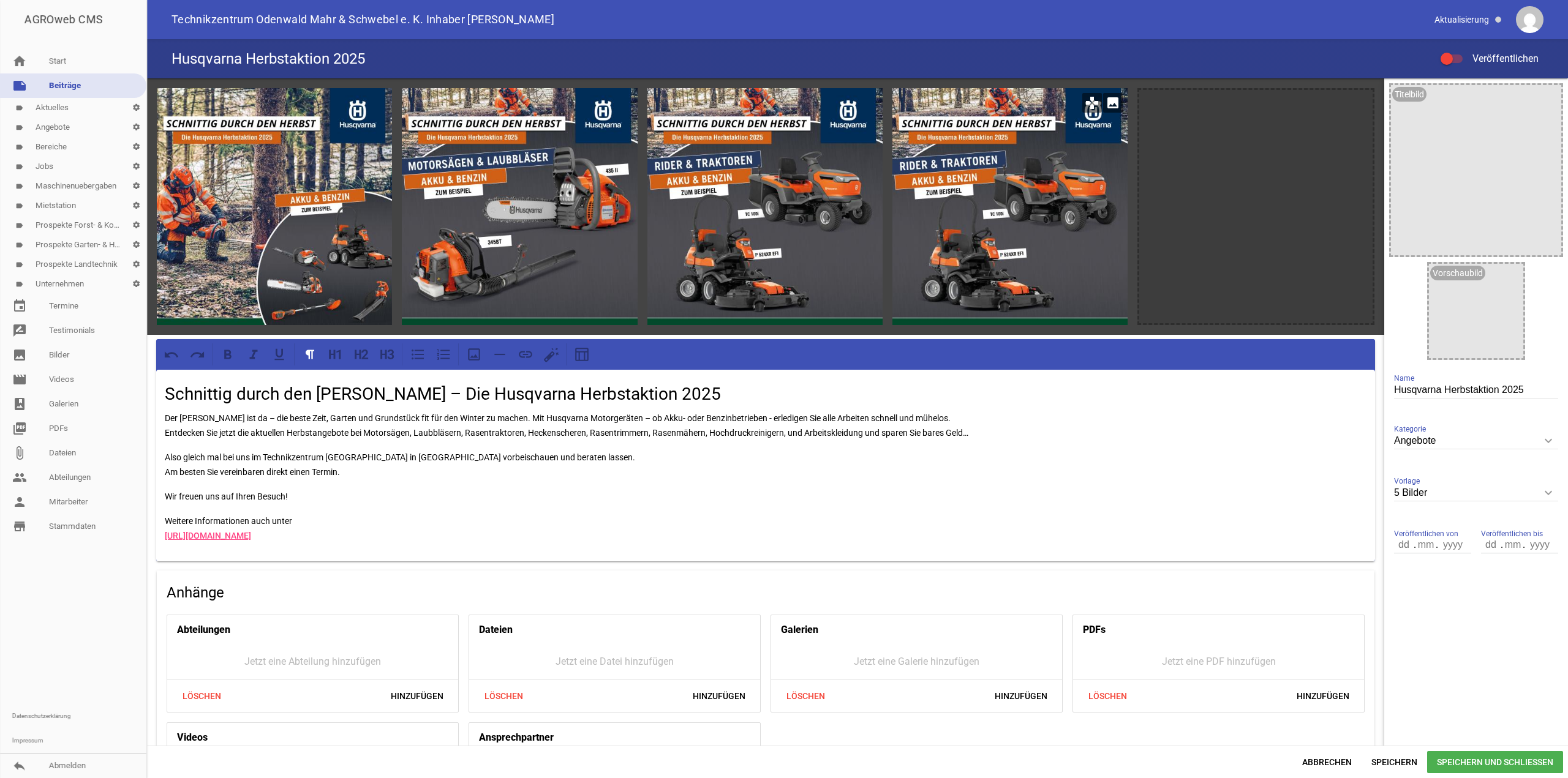
click at [1060, 174] on div at bounding box center [1010, 206] width 235 height 237
click at [1104, 106] on icon "image" at bounding box center [1113, 103] width 19 height 19
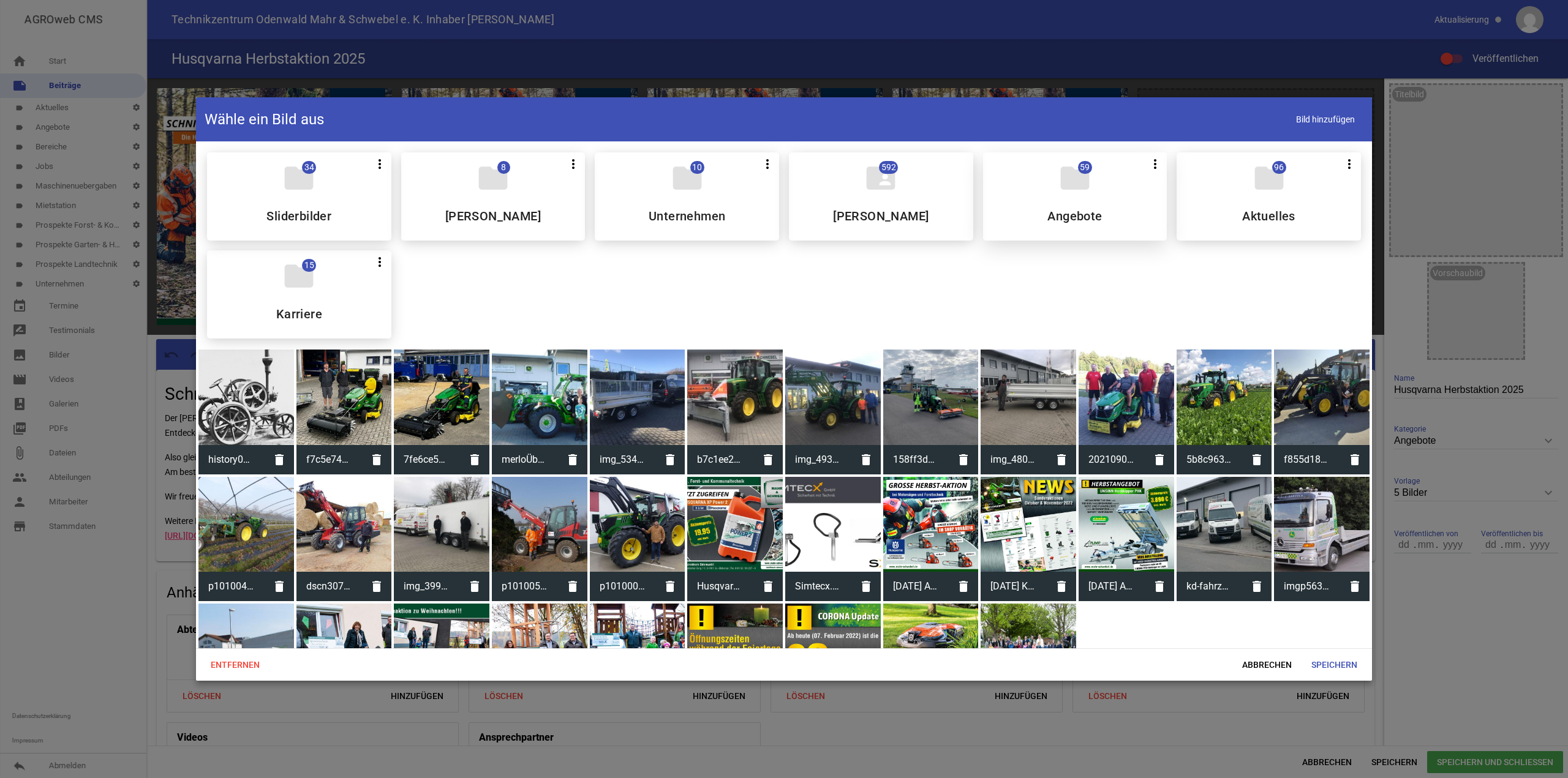
click at [1087, 205] on div "folder 59 more_vert Teilen Bearbeiten Löschen Angebote" at bounding box center [1076, 197] width 185 height 88
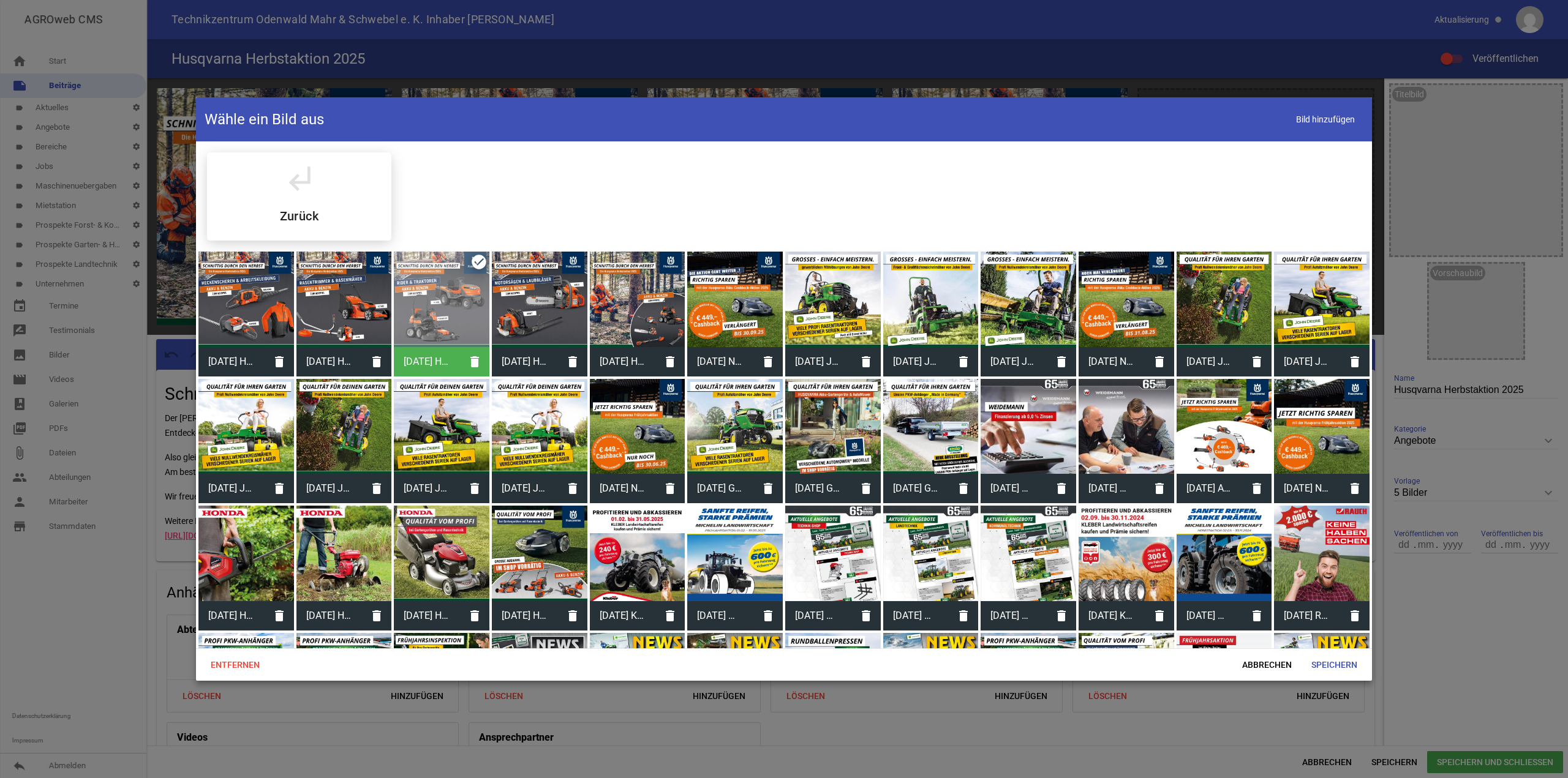
click at [352, 327] on div at bounding box center [344, 299] width 96 height 96
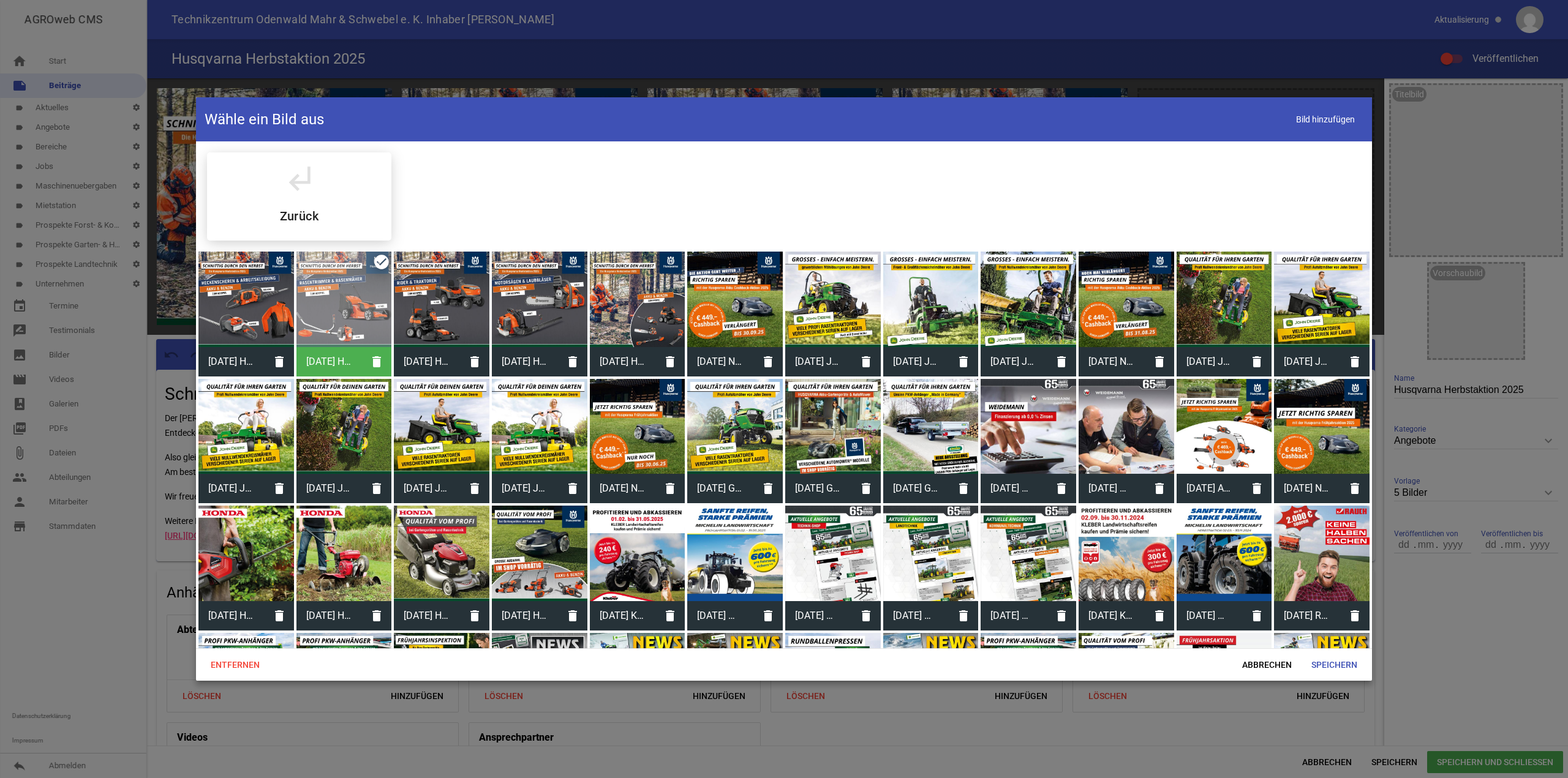
scroll to position [61, 0]
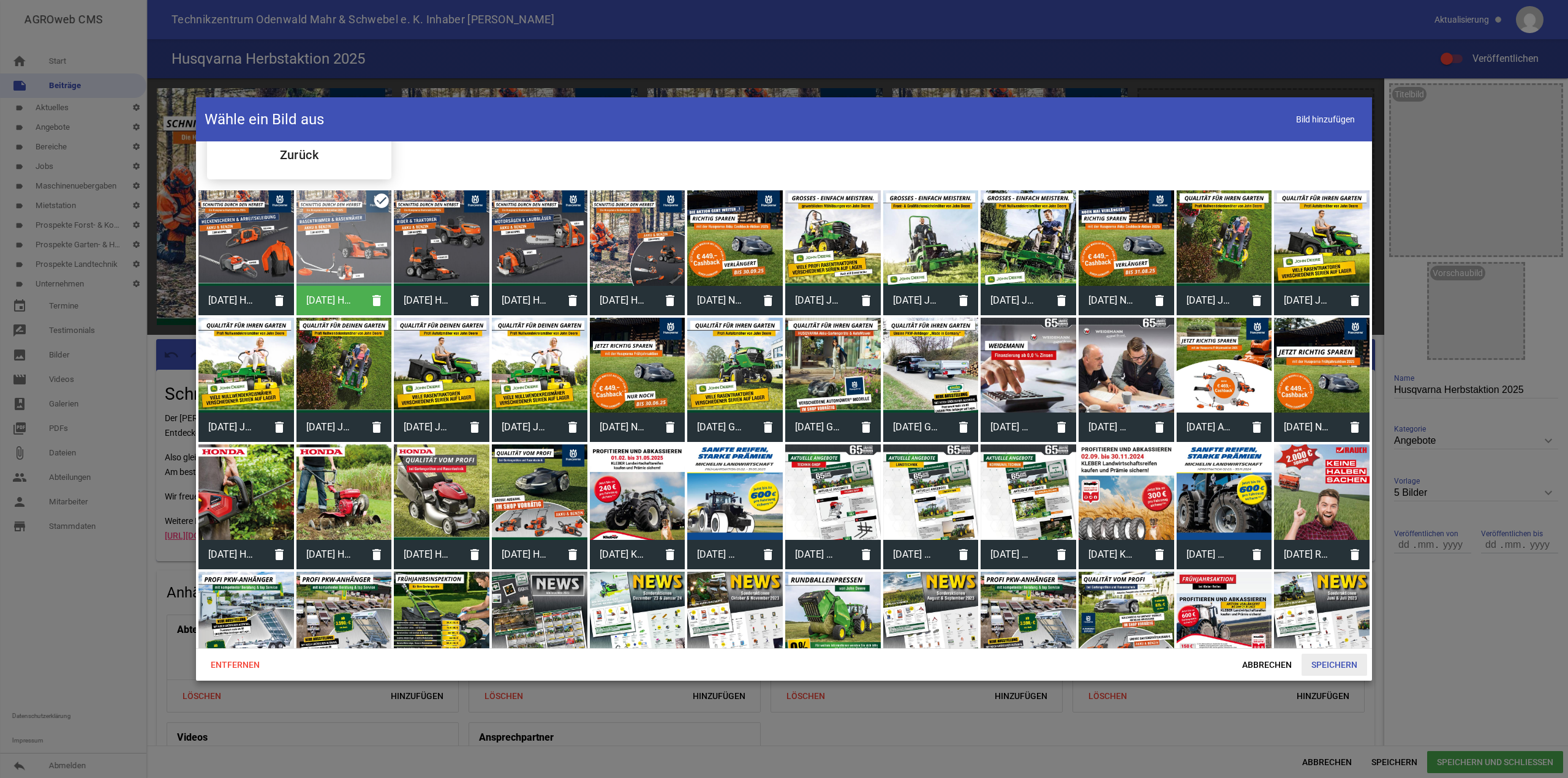
click at [1329, 659] on span "Speichern" at bounding box center [1334, 664] width 66 height 22
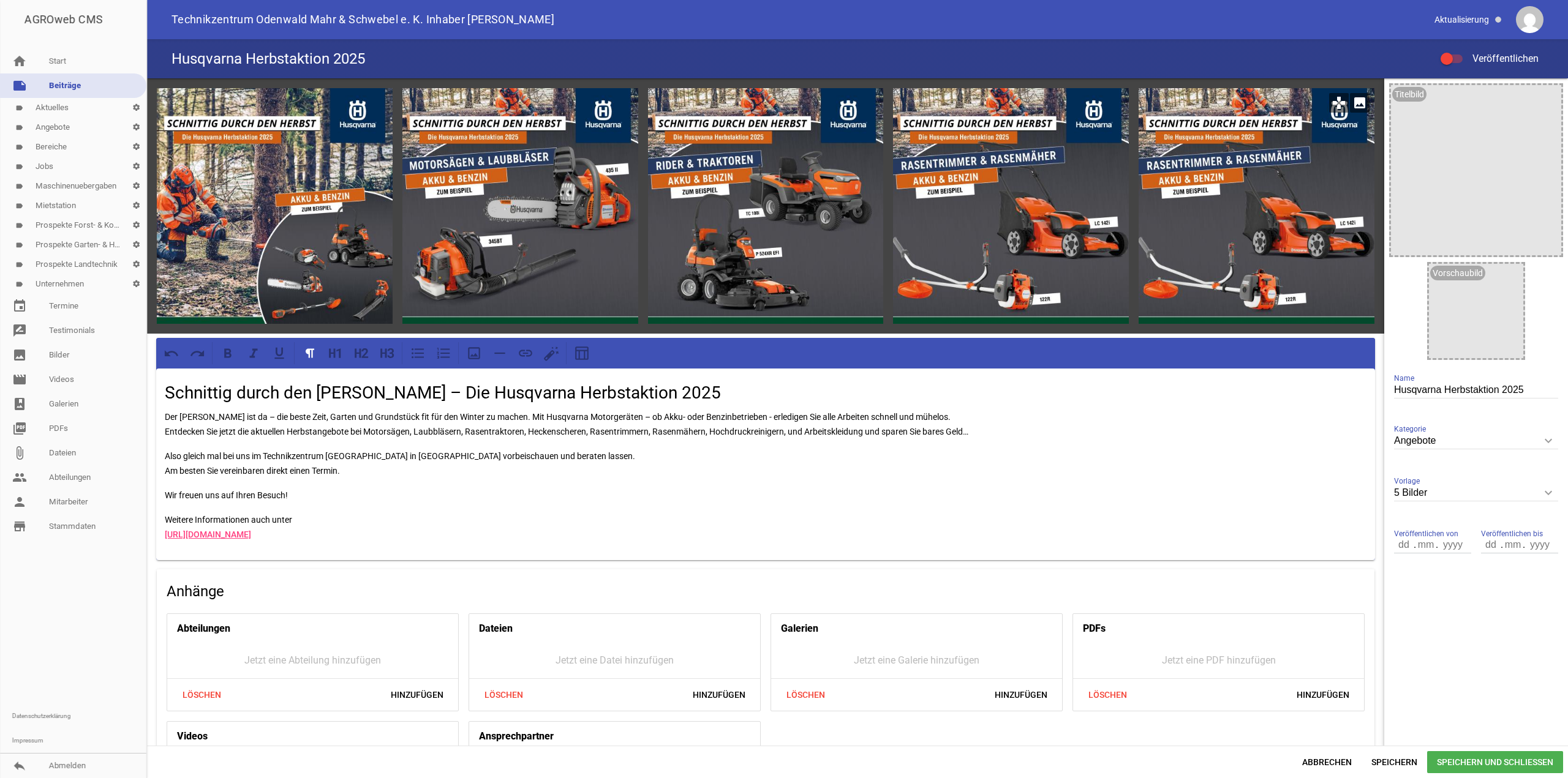
click at [1309, 169] on div at bounding box center [1257, 206] width 236 height 236
click at [1353, 101] on icon "image" at bounding box center [1360, 103] width 19 height 19
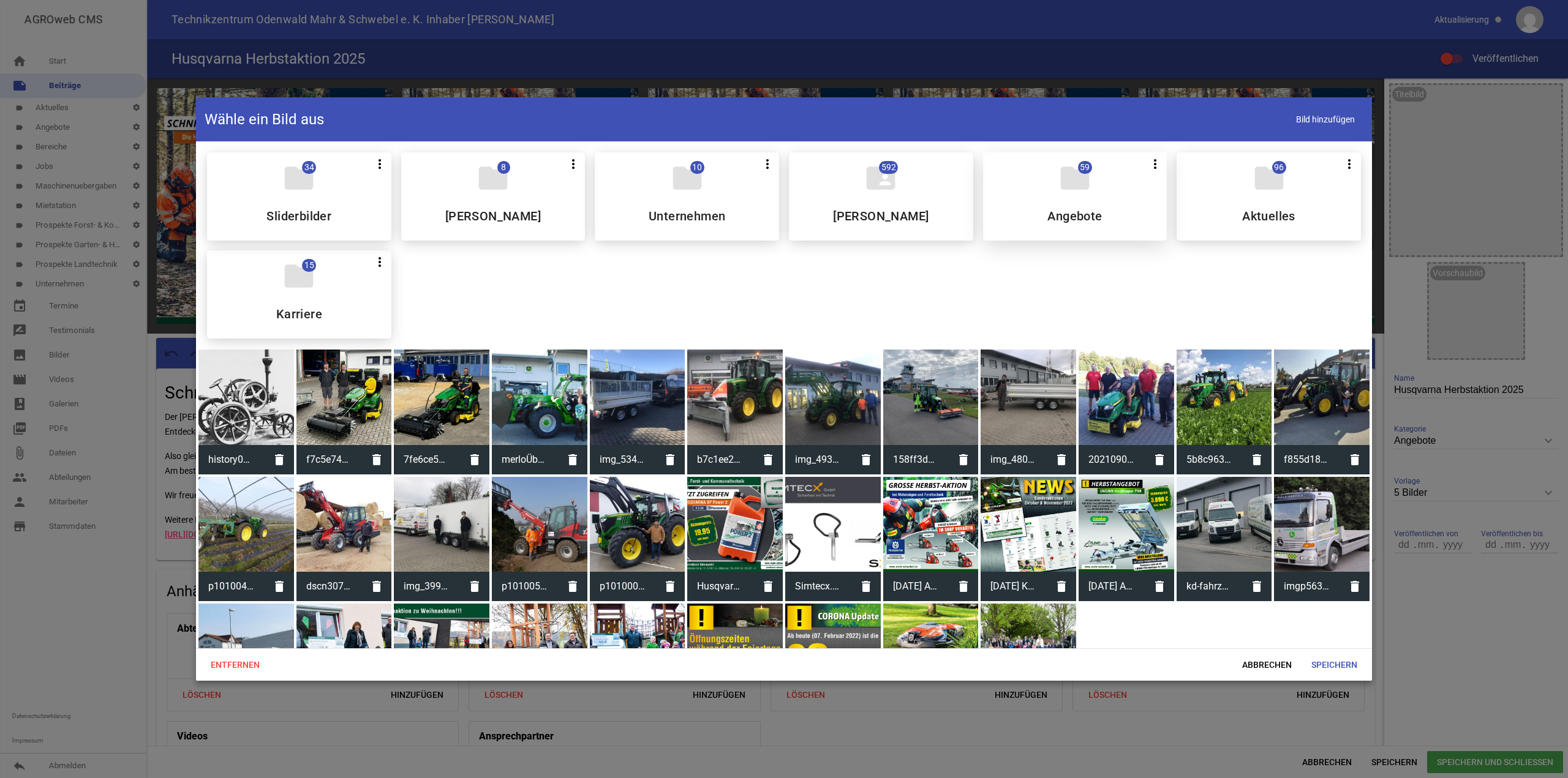
click at [1109, 213] on div "folder 59 more_vert Teilen Bearbeiten Löschen Angebote" at bounding box center [1076, 197] width 185 height 88
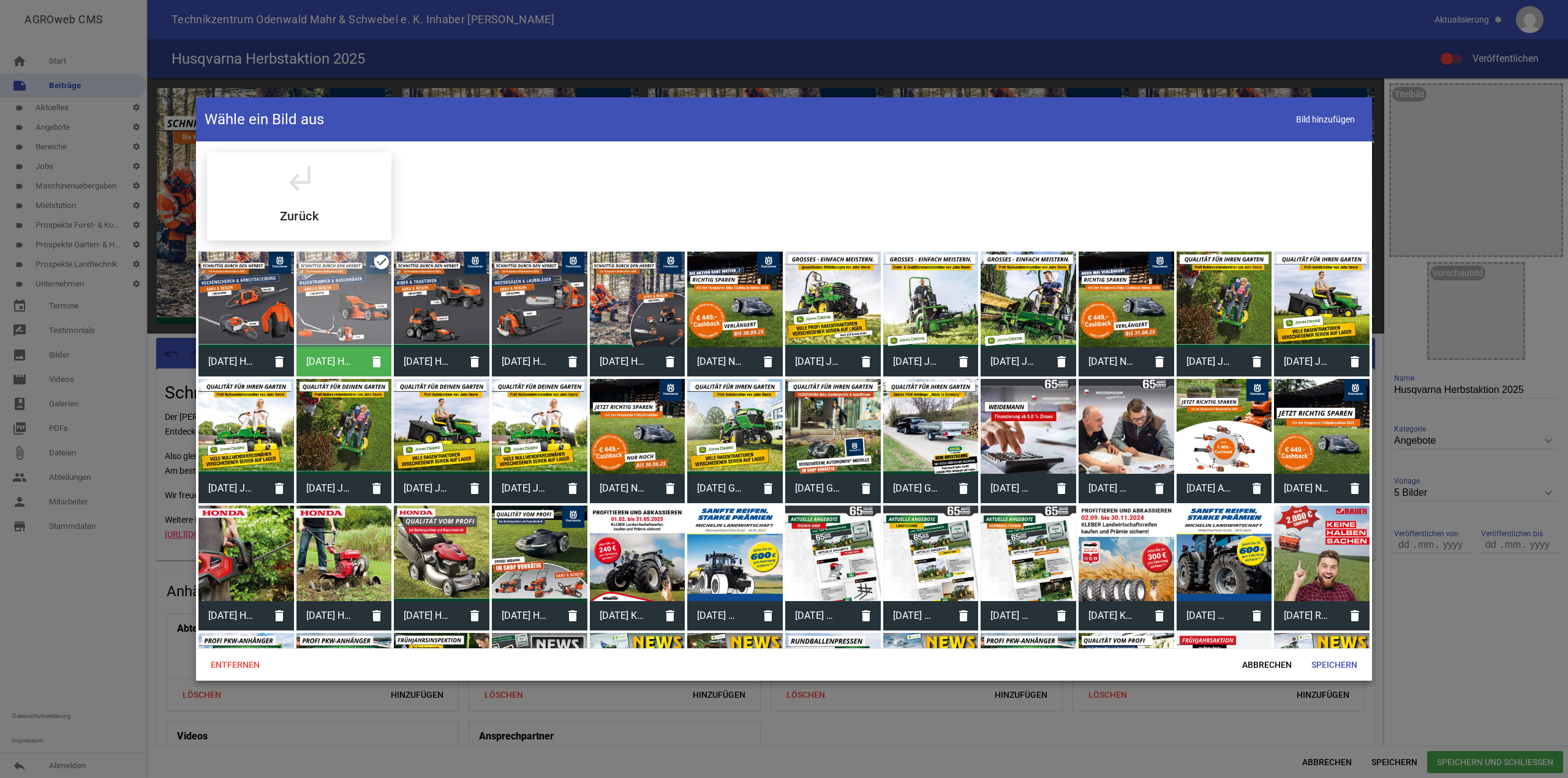
click at [245, 311] on div at bounding box center [246, 299] width 96 height 96
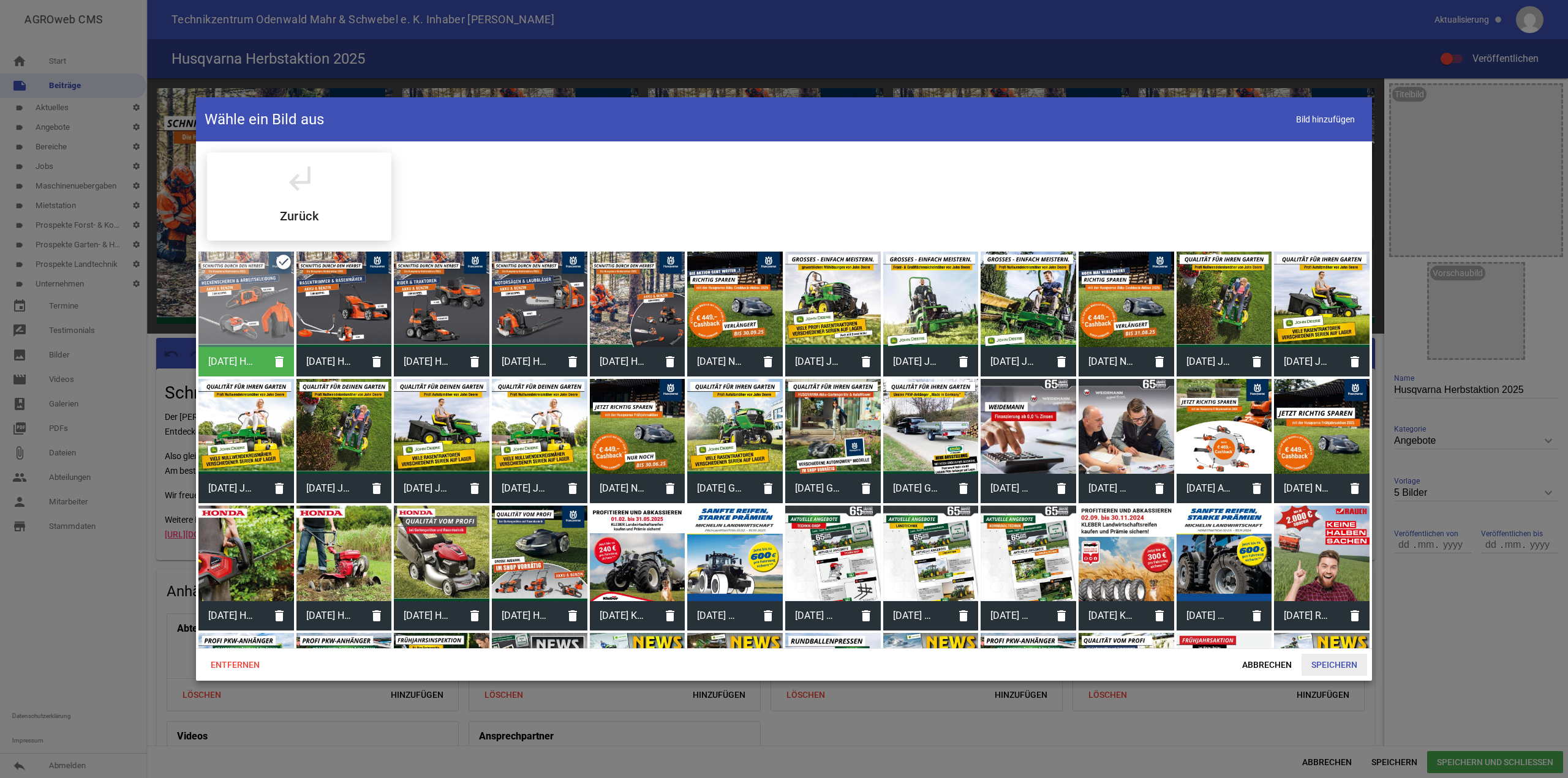
click at [1327, 664] on span "Speichern" at bounding box center [1334, 664] width 66 height 22
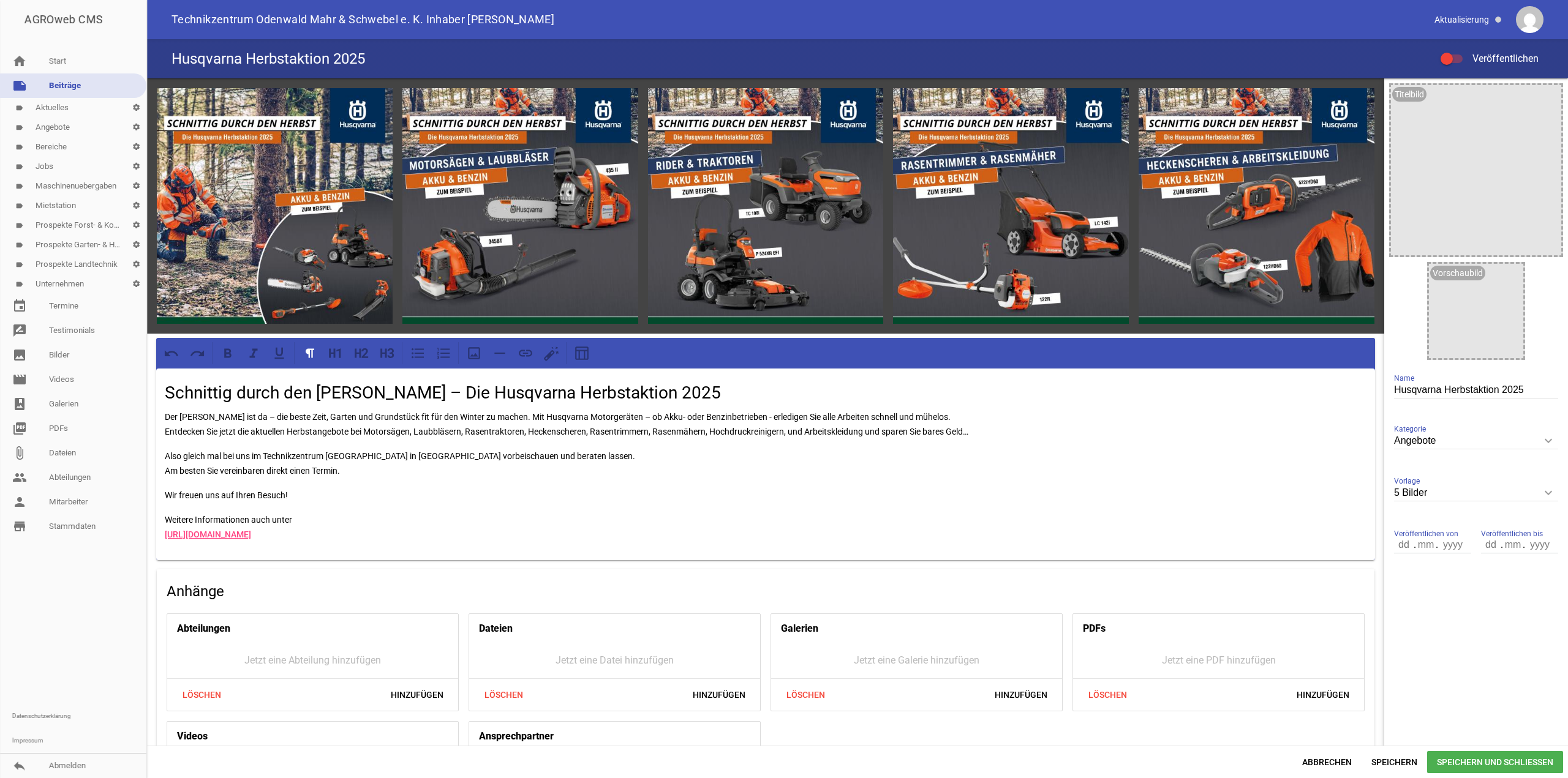
click at [1494, 760] on span "Speichern und Schließen" at bounding box center [1495, 762] width 136 height 22
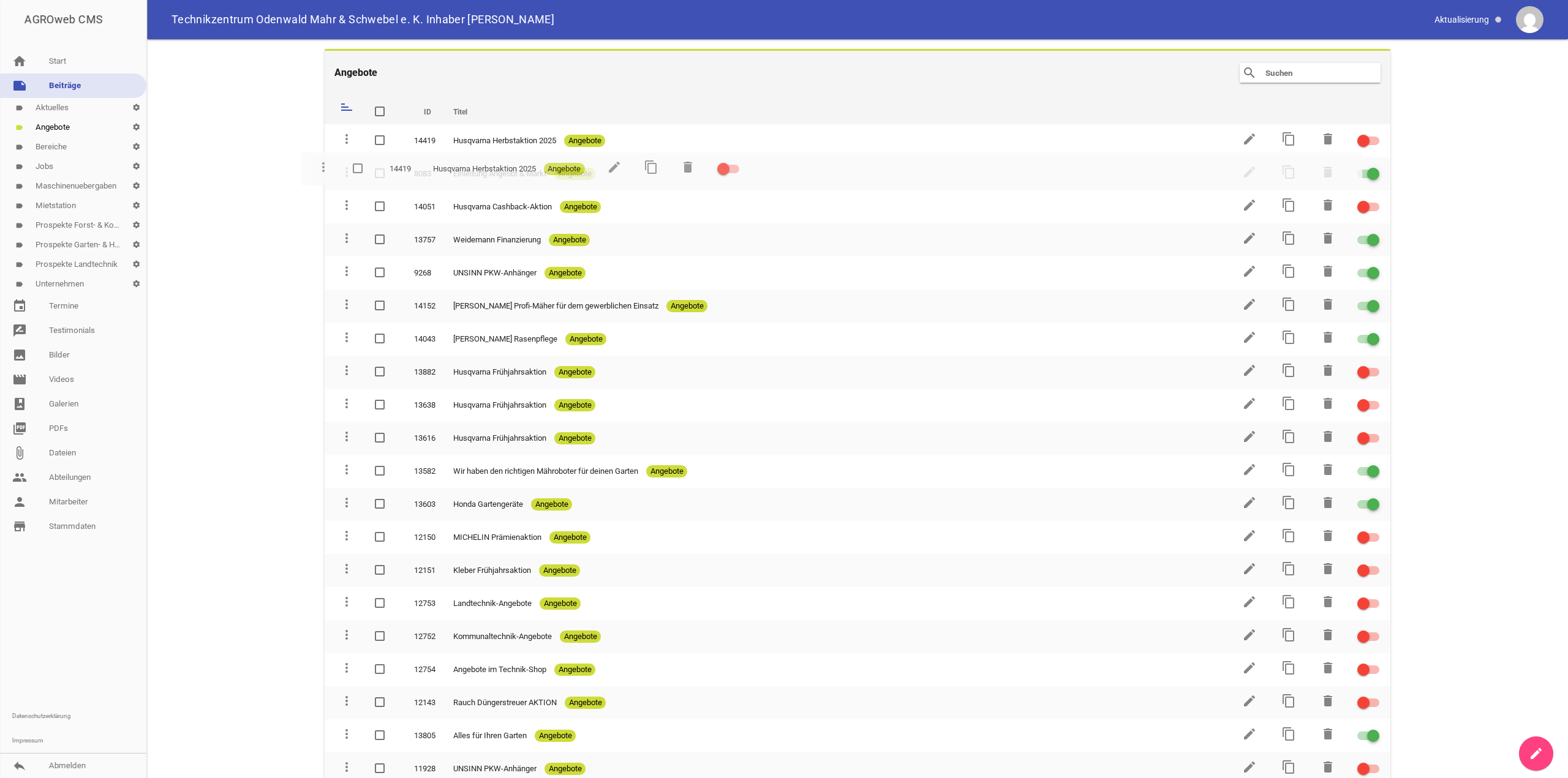
drag, startPoint x: 345, startPoint y: 136, endPoint x: 321, endPoint y: 165, distance: 37.6
click at [321, 165] on main "Angebote search clear sort ID Titel delete more_vert 14419 Husqvarna Herbstakti…" at bounding box center [857, 409] width 1421 height 739
drag, startPoint x: 347, startPoint y: 175, endPoint x: 350, endPoint y: 142, distance: 33.1
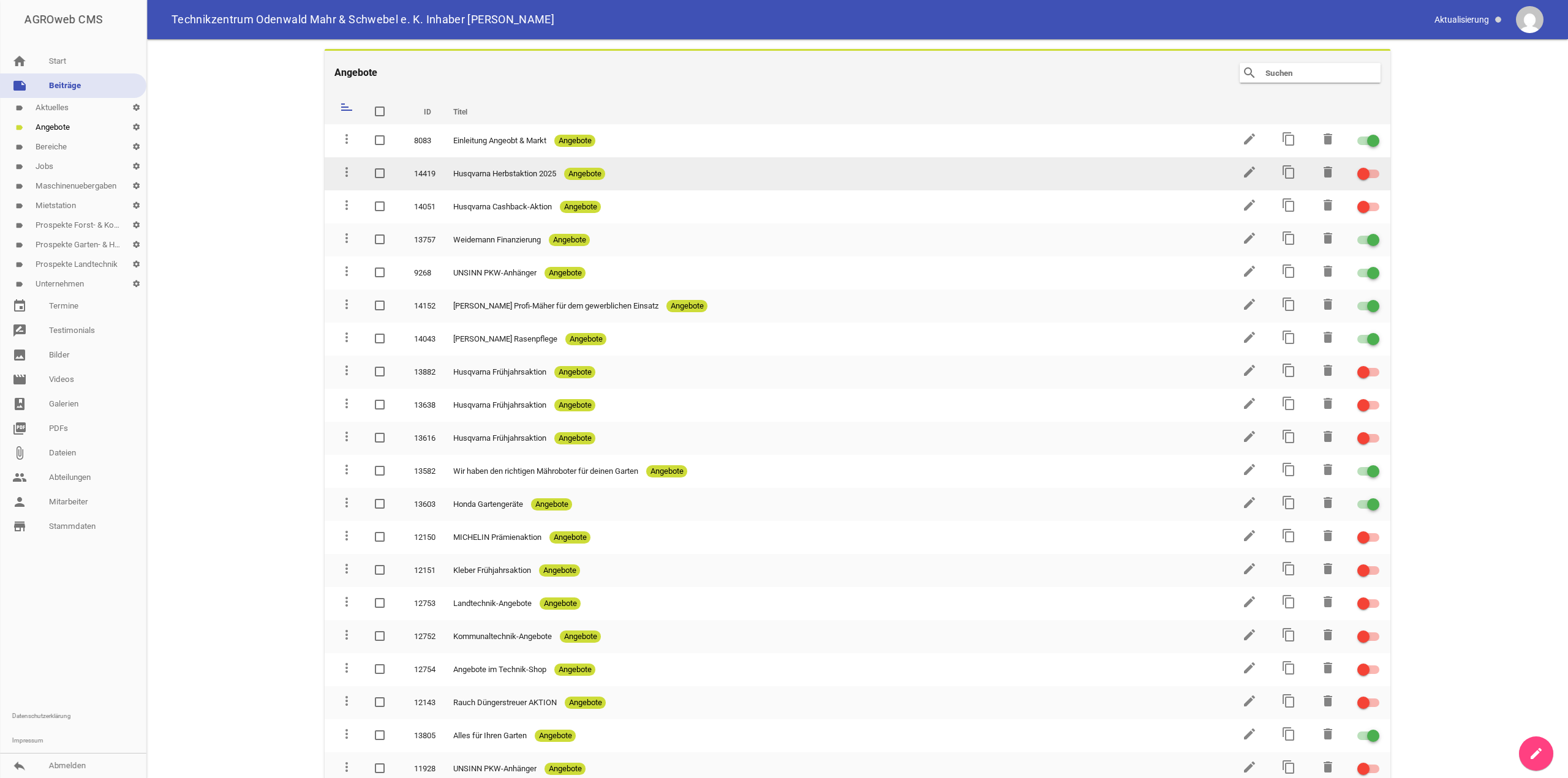
click at [1365, 174] on div at bounding box center [1368, 173] width 22 height 9
click at [1376, 166] on input "checkbox" at bounding box center [1376, 166] width 0 height 0
drag, startPoint x: 476, startPoint y: 136, endPoint x: 481, endPoint y: 174, distance: 38.3
click at [480, 176] on tbody "more_vert 14419 Husqvarna Herbstaktion 2025 Angebote edit content_copy delete m…" at bounding box center [857, 736] width 1066 height 1224
drag, startPoint x: 347, startPoint y: 140, endPoint x: 345, endPoint y: 158, distance: 18.1
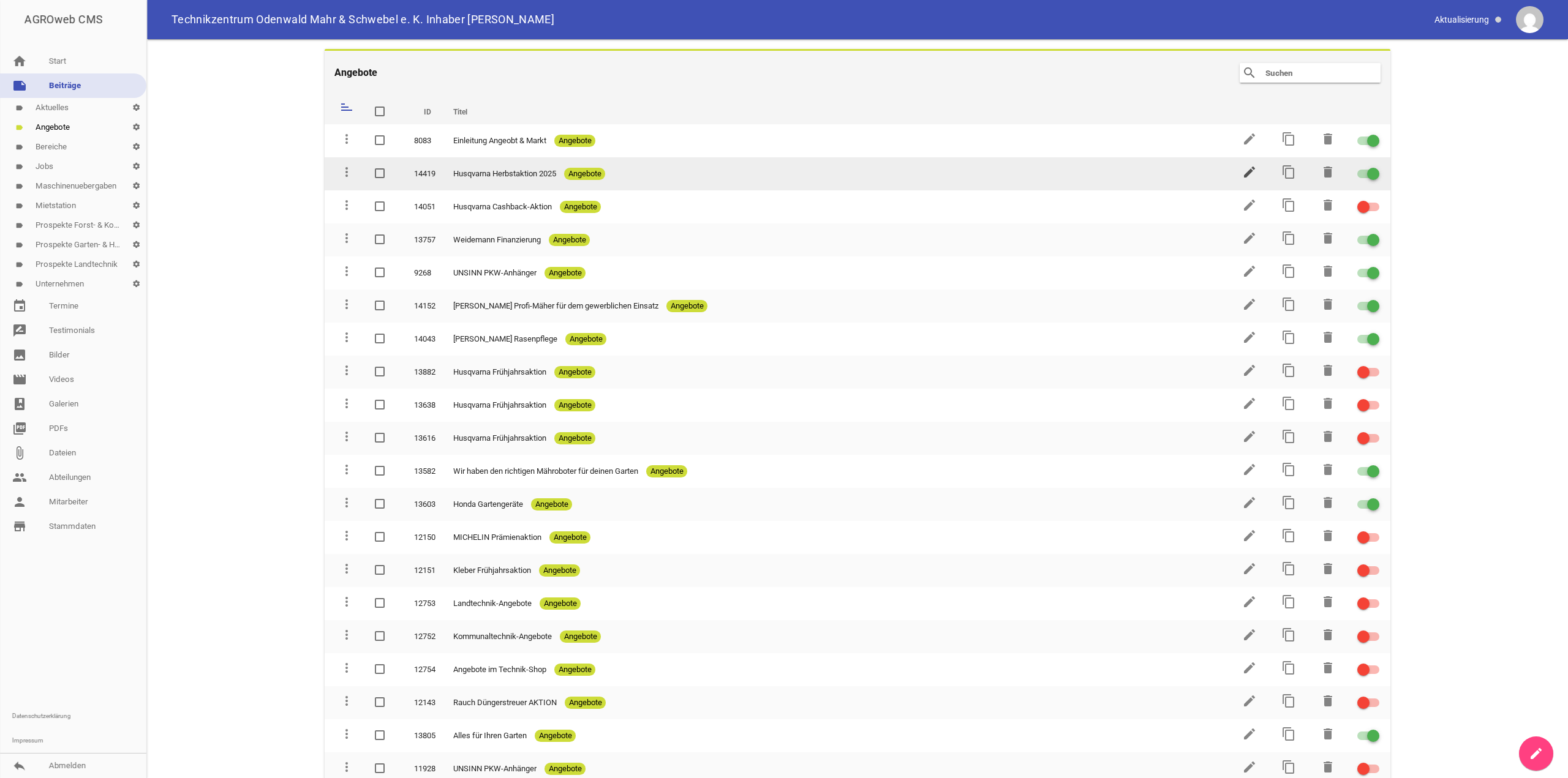
click at [1247, 171] on icon "edit" at bounding box center [1249, 172] width 14 height 14
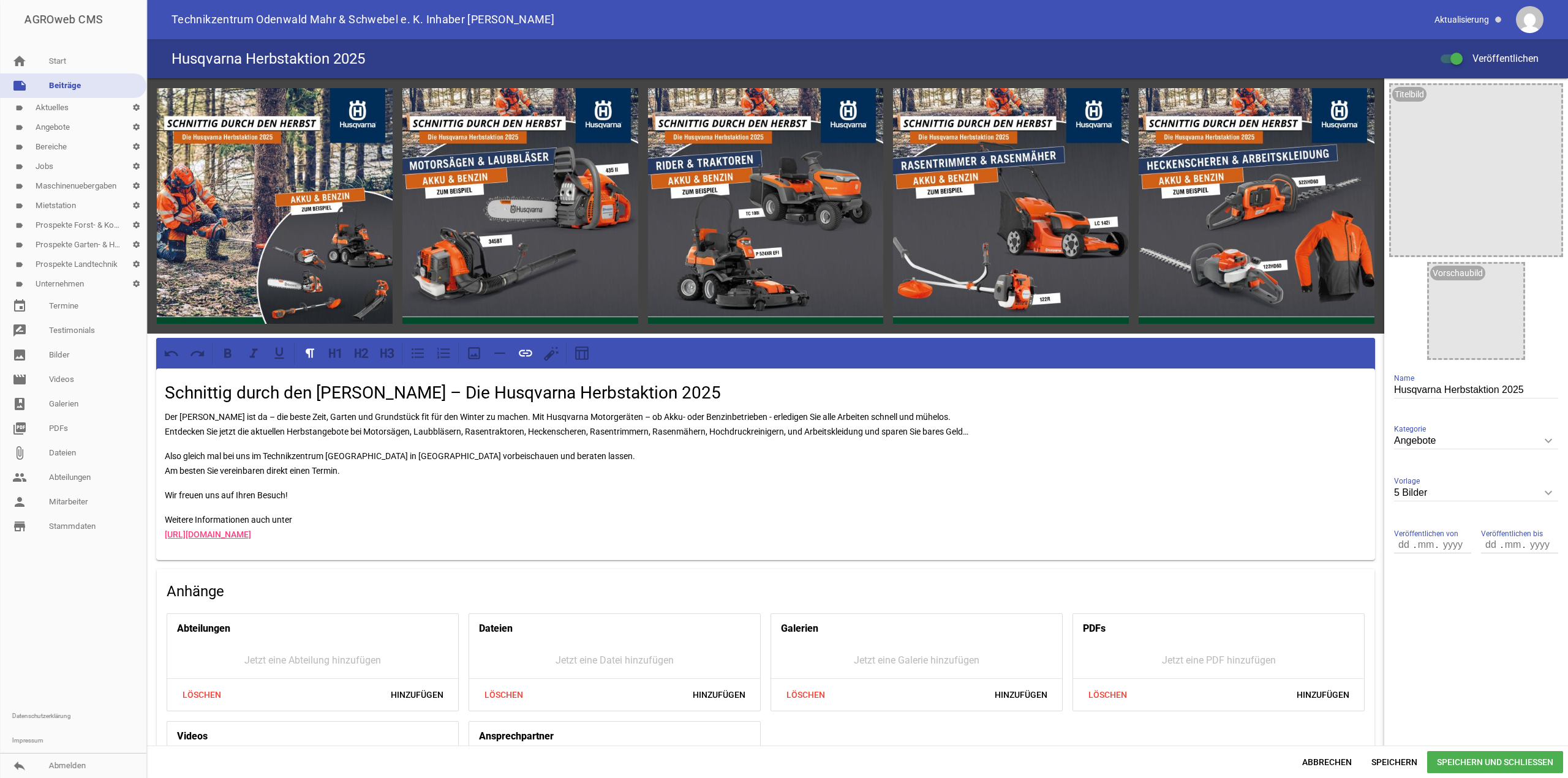
drag, startPoint x: 472, startPoint y: 536, endPoint x: 133, endPoint y: 543, distance: 339.1
click at [128, 547] on div "AGROweb CMS home Start note Beiträge label Aktuelles settings label Angebote se…" at bounding box center [784, 389] width 1568 height 778
drag, startPoint x: 468, startPoint y: 532, endPoint x: 134, endPoint y: 532, distance: 334.0
click at [136, 533] on div "AGROweb CMS home Start note Beiträge label Aktuelles settings label Angebote se…" at bounding box center [784, 389] width 1568 height 778
drag, startPoint x: 524, startPoint y: 349, endPoint x: 801, endPoint y: 67, distance: 395.3
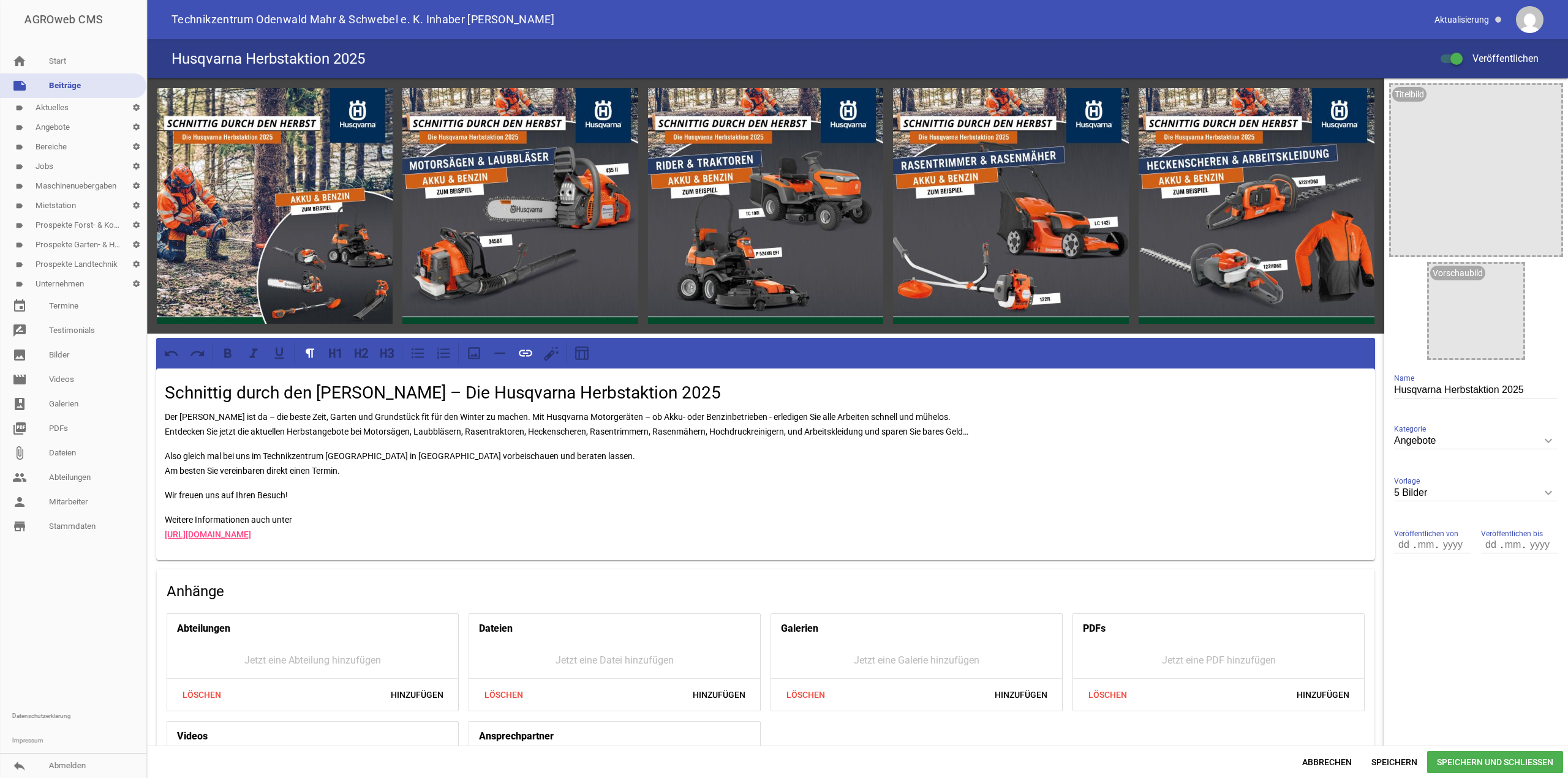
click at [524, 350] on icon at bounding box center [525, 353] width 16 height 16
click at [1506, 764] on span "Speichern und Schließen" at bounding box center [1495, 762] width 136 height 22
